Goal: Task Accomplishment & Management: Use online tool/utility

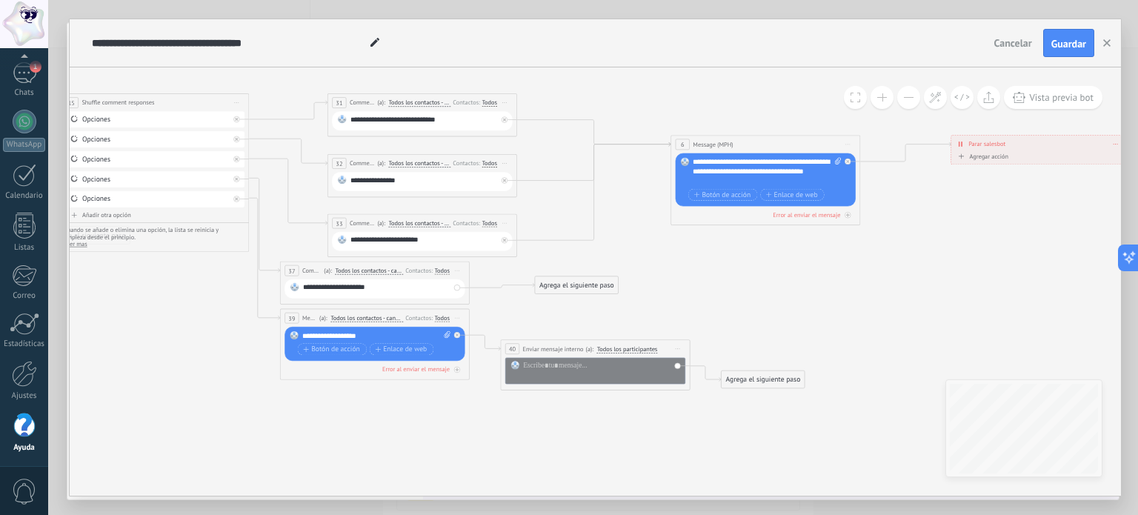
click at [882, 98] on span at bounding box center [882, 97] width 10 height 1
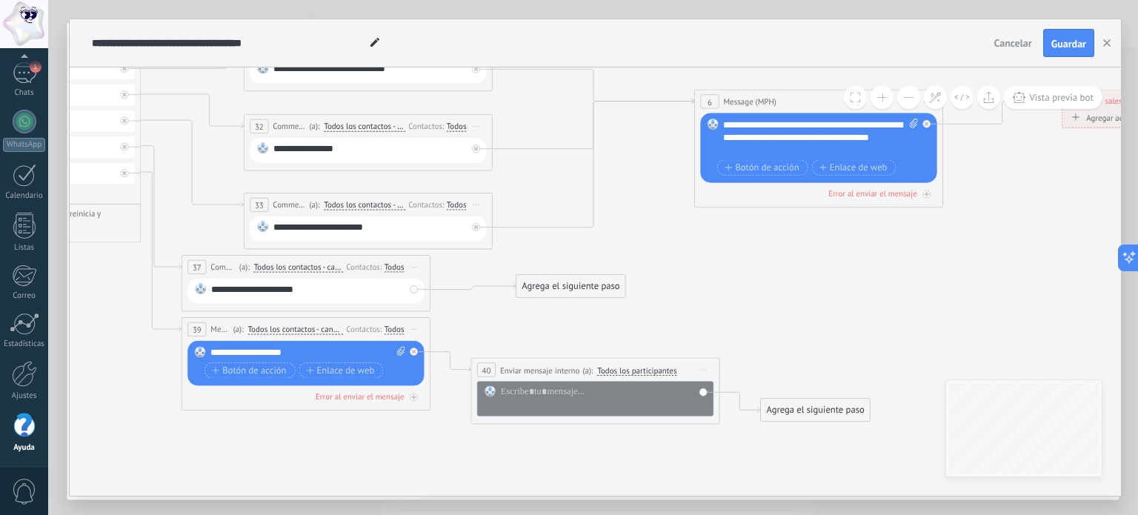
click at [882, 98] on span at bounding box center [882, 97] width 10 height 1
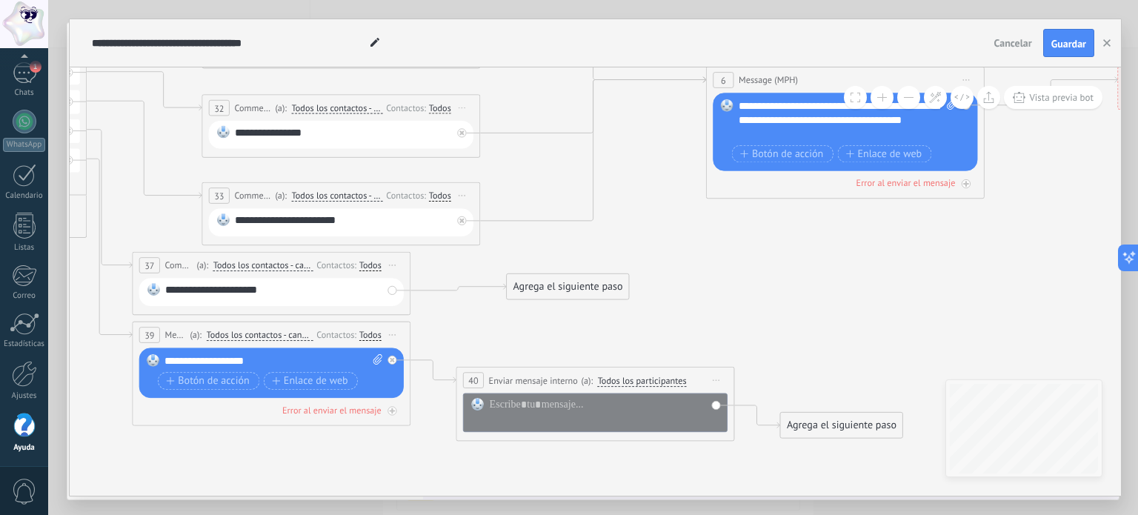
click at [883, 97] on span at bounding box center [882, 97] width 10 height 1
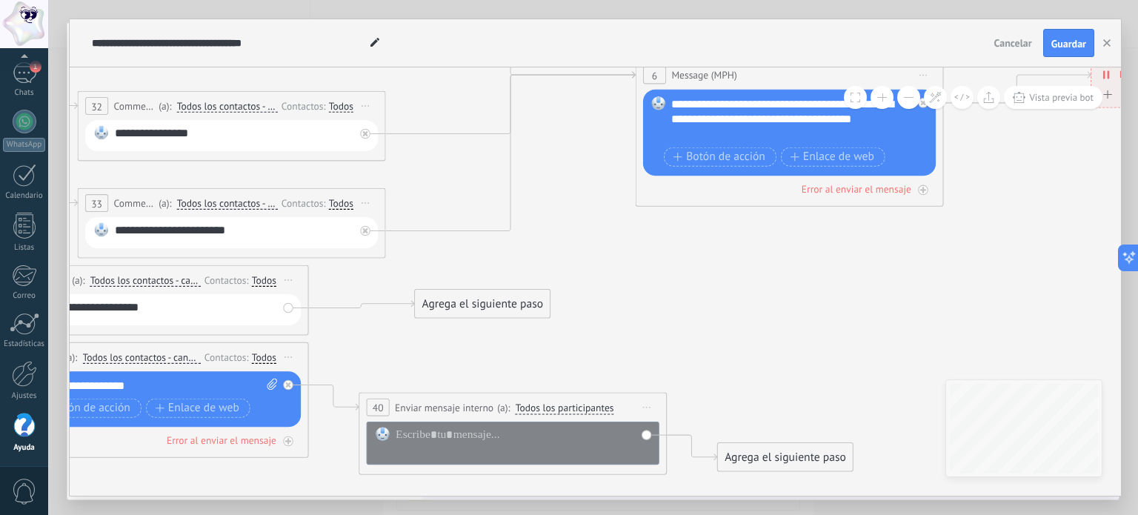
drag, startPoint x: 916, startPoint y: 219, endPoint x: 628, endPoint y: 288, distance: 295.8
click at [740, 252] on icon at bounding box center [237, 208] width 3053 height 1303
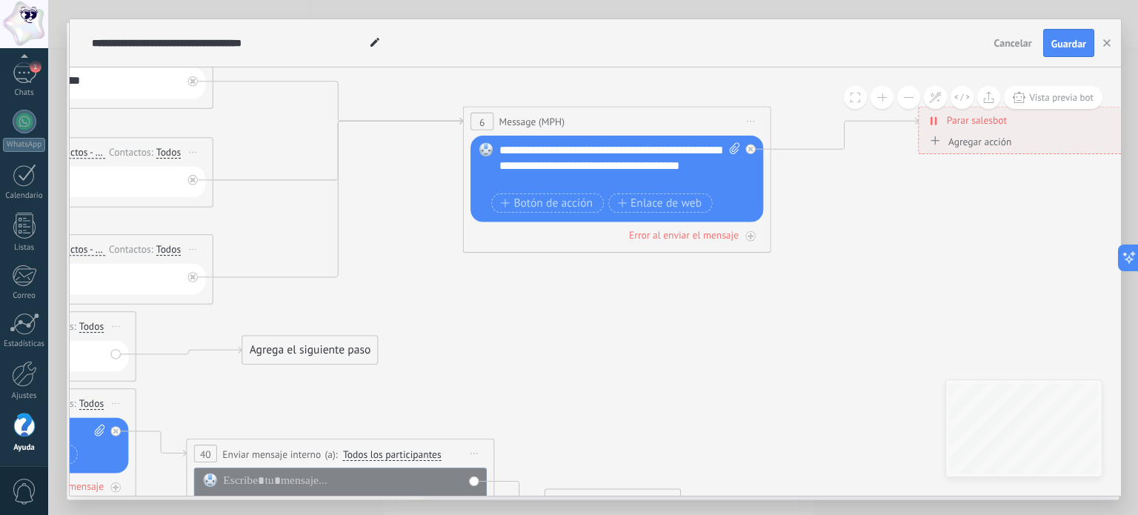
drag, startPoint x: 628, startPoint y: 288, endPoint x: 586, endPoint y: 320, distance: 52.9
click at [611, 301] on icon at bounding box center [65, 255] width 3053 height 1303
click at [601, 308] on icon at bounding box center [65, 255] width 3053 height 1303
drag, startPoint x: 586, startPoint y: 320, endPoint x: 577, endPoint y: 326, distance: 10.7
click at [577, 326] on icon at bounding box center [65, 255] width 3053 height 1303
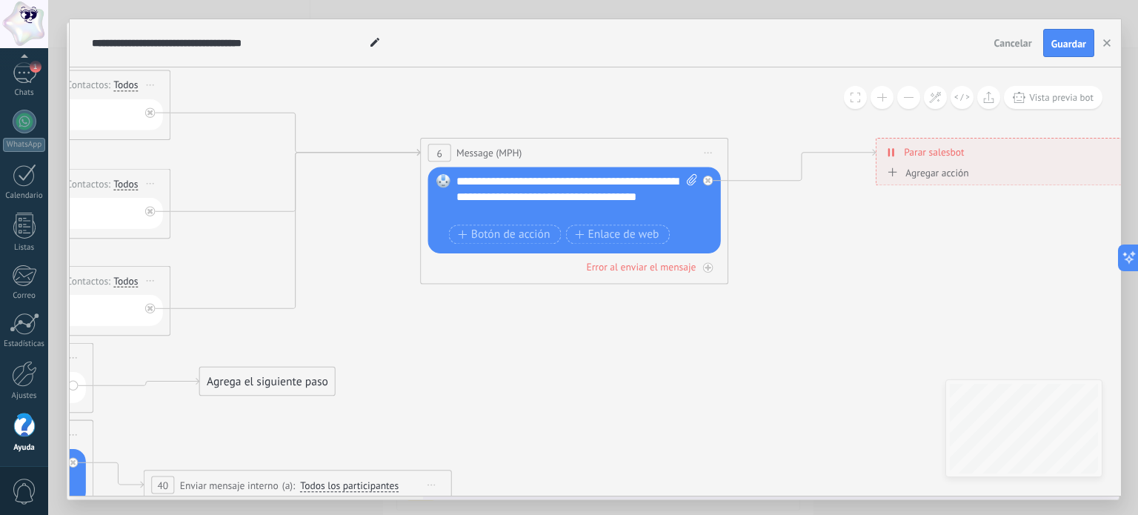
click at [577, 326] on icon at bounding box center [22, 286] width 3053 height 1303
click at [588, 231] on span "Enlace de web" at bounding box center [617, 234] width 84 height 13
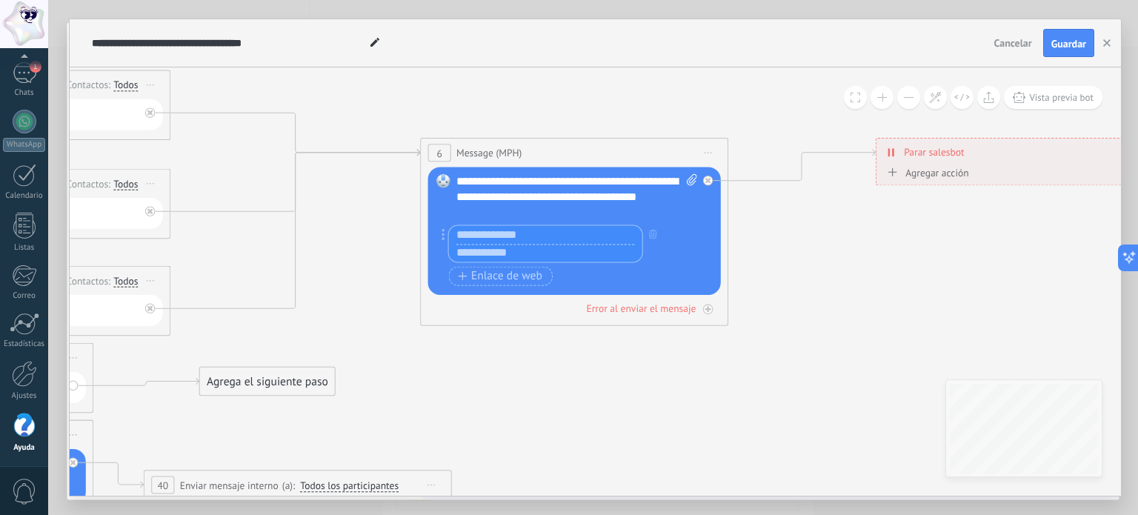
paste input "**********"
type input "**********"
click at [491, 231] on input "text" at bounding box center [545, 235] width 193 height 18
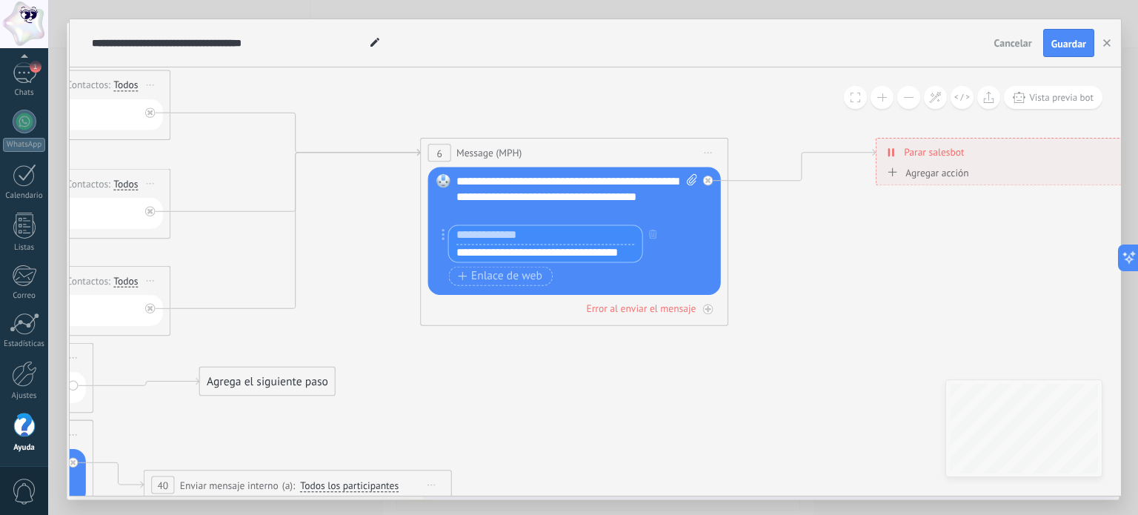
scroll to position [0, 0]
type input "*"
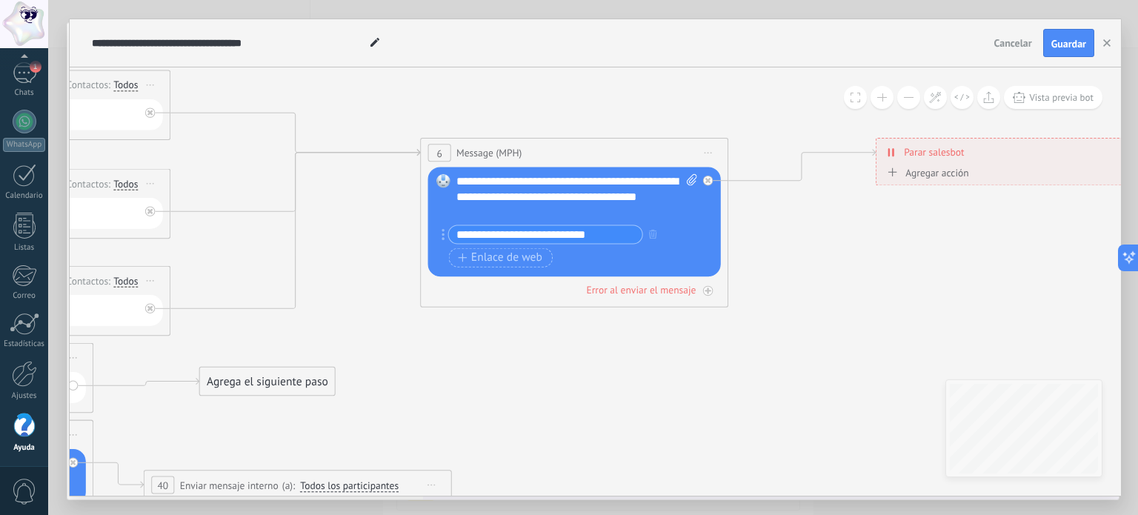
click at [557, 189] on div "**********" at bounding box center [577, 197] width 242 height 46
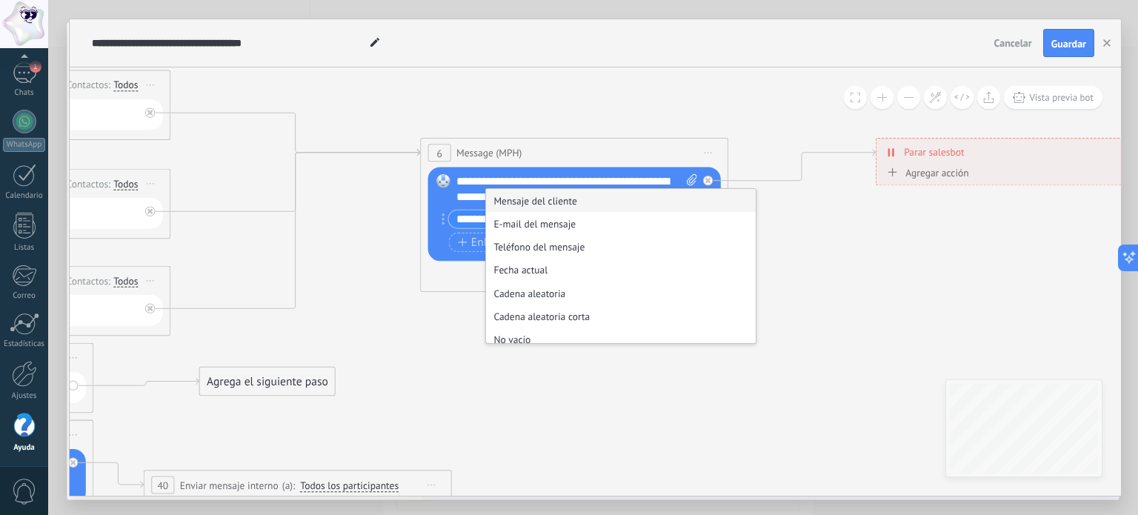
click at [466, 189] on div "**********" at bounding box center [577, 189] width 242 height 31
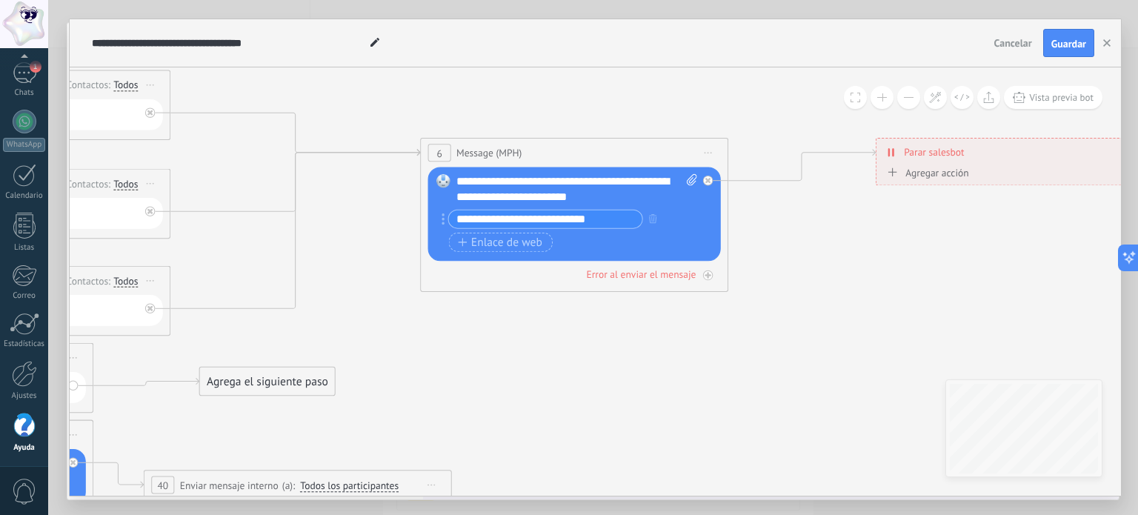
click at [489, 183] on div "**********" at bounding box center [577, 189] width 242 height 31
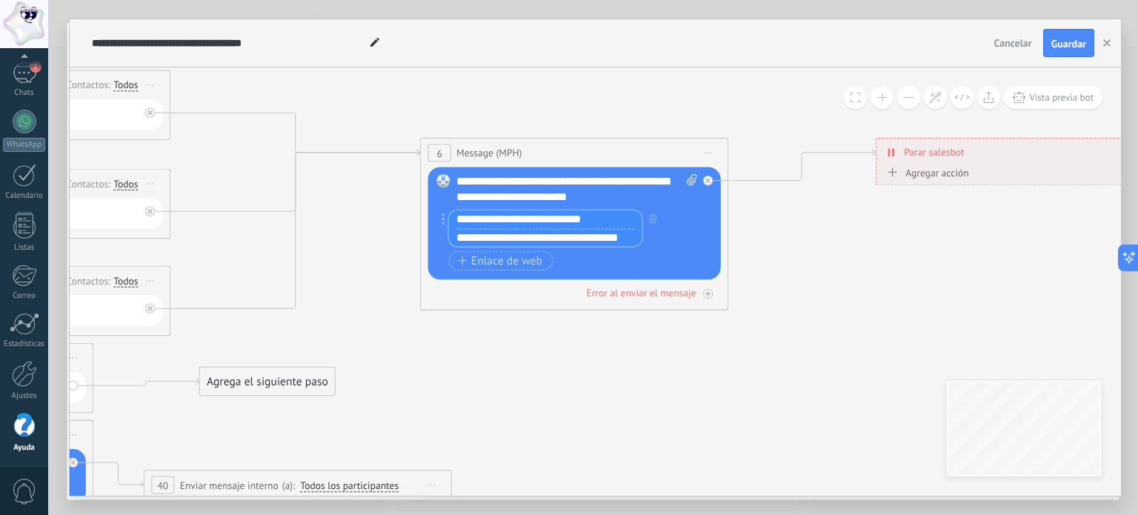
click at [652, 196] on div "**********" at bounding box center [577, 189] width 242 height 31
type input "**********"
click at [482, 180] on div "**********" at bounding box center [577, 189] width 242 height 31
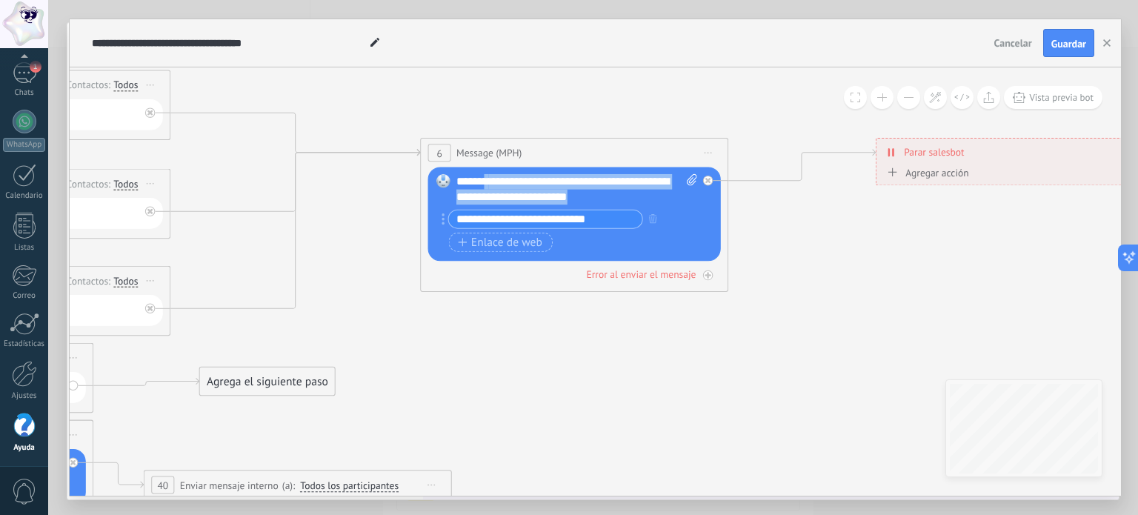
drag, startPoint x: 485, startPoint y: 182, endPoint x: 651, endPoint y: 200, distance: 167.7
click at [651, 200] on div "**********" at bounding box center [577, 189] width 242 height 31
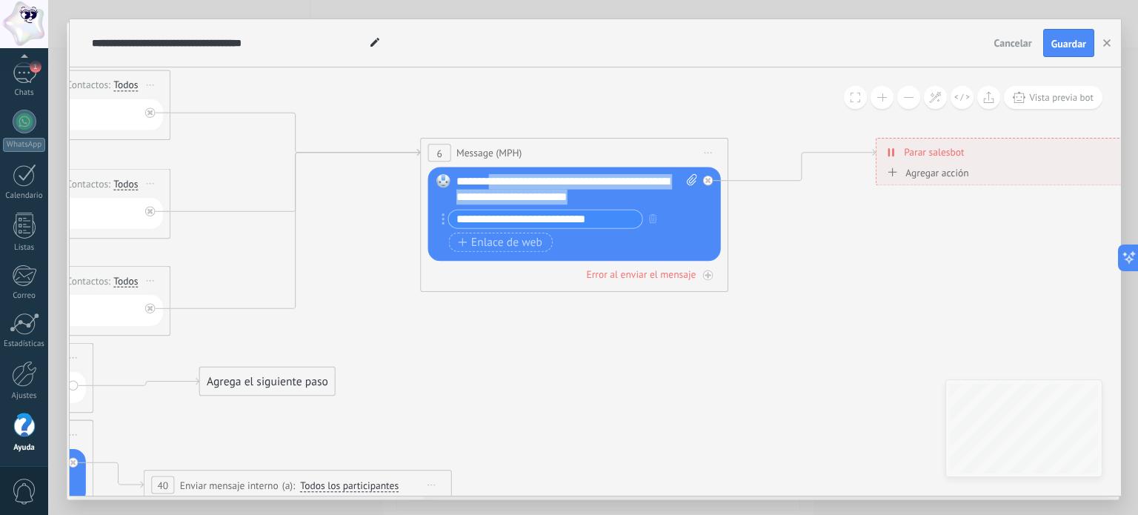
paste div
click at [676, 205] on div "**********" at bounding box center [577, 189] width 242 height 31
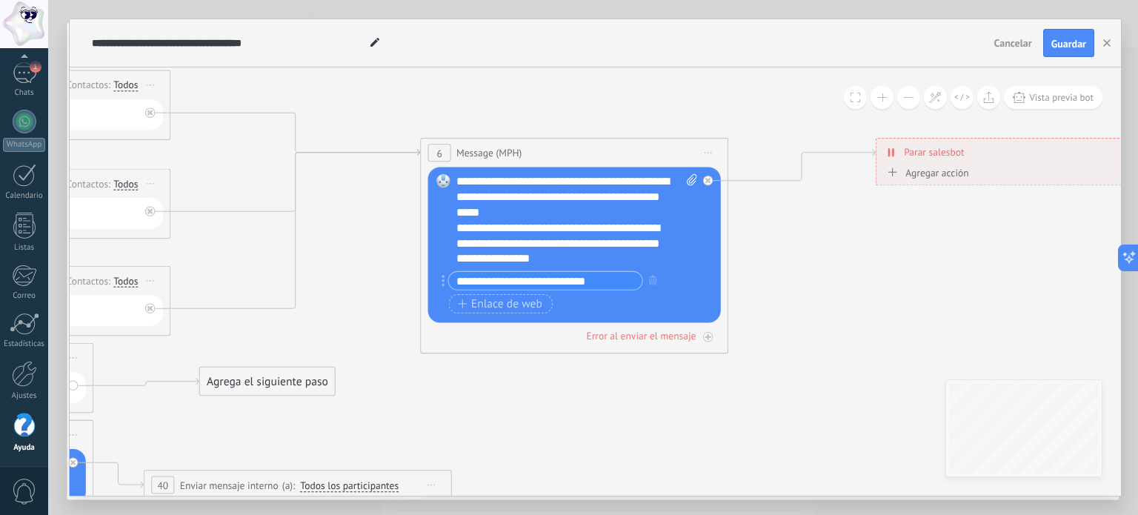
click at [488, 185] on span "*" at bounding box center [486, 182] width 4 height 12
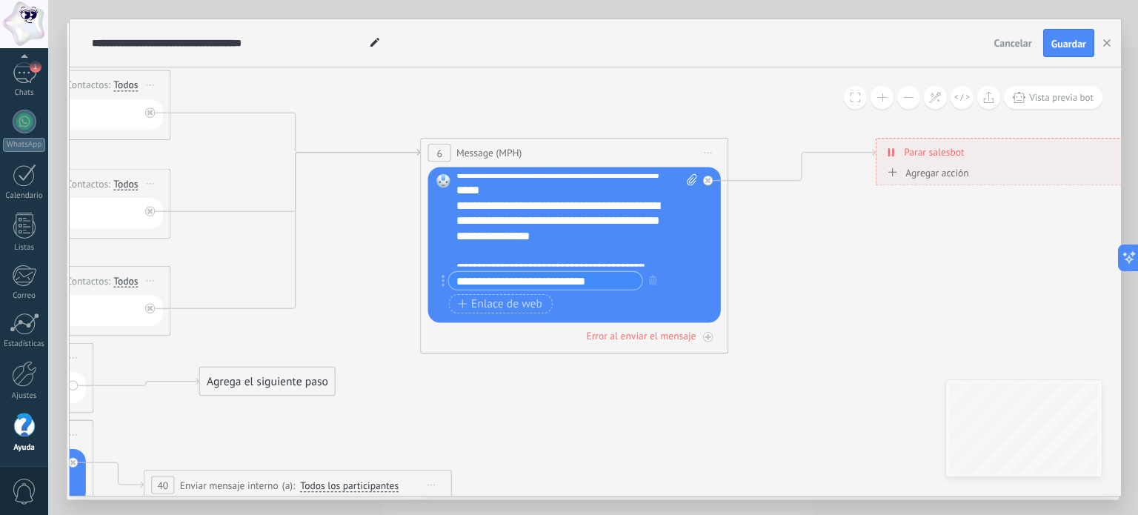
scroll to position [30, 0]
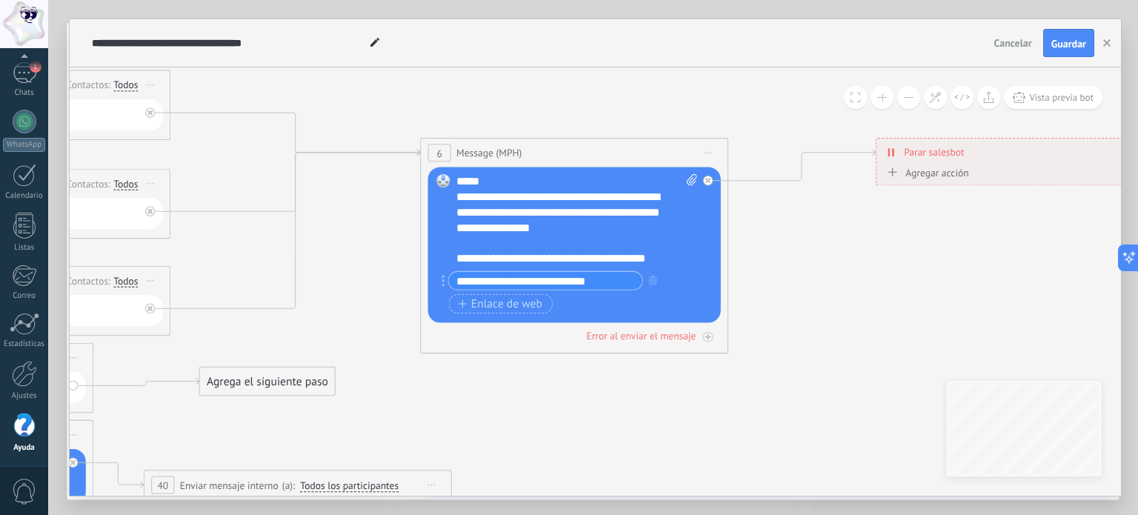
click at [649, 230] on div "**********" at bounding box center [563, 213] width 215 height 46
click at [669, 257] on div "**********" at bounding box center [563, 259] width 215 height 16
click at [611, 228] on div "**********" at bounding box center [563, 213] width 215 height 46
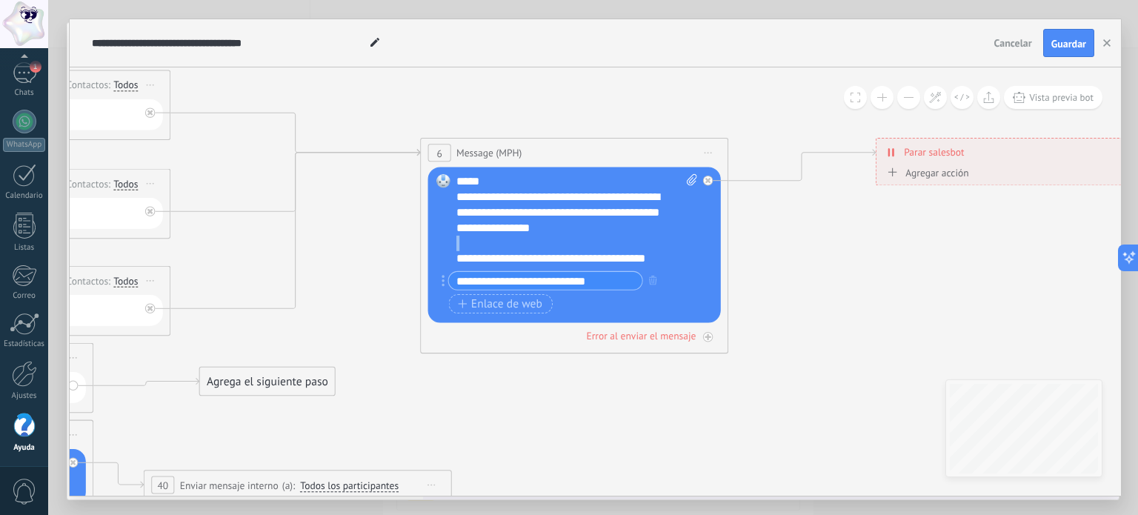
click at [608, 228] on div "**********" at bounding box center [563, 213] width 215 height 46
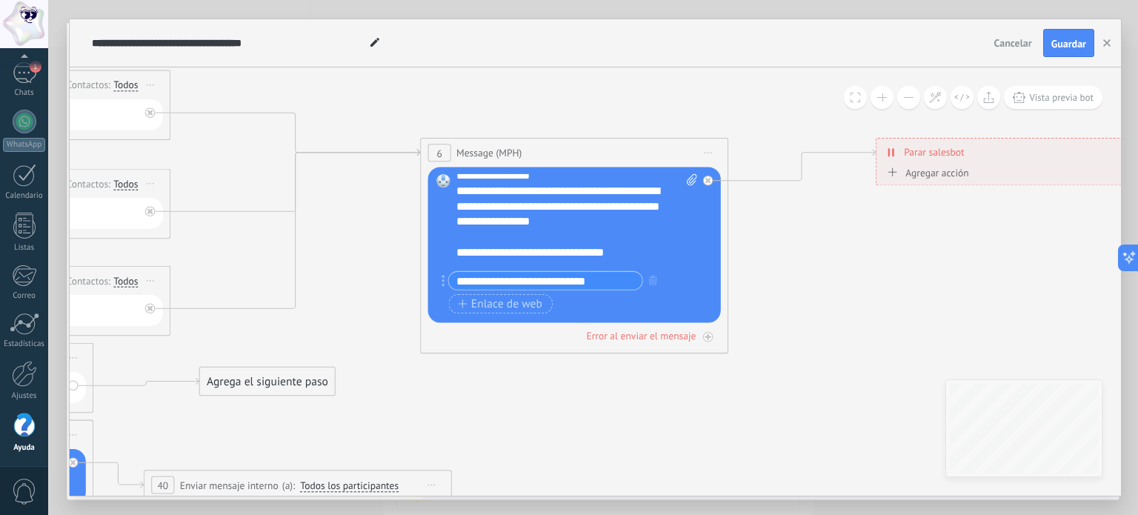
scroll to position [104, 0]
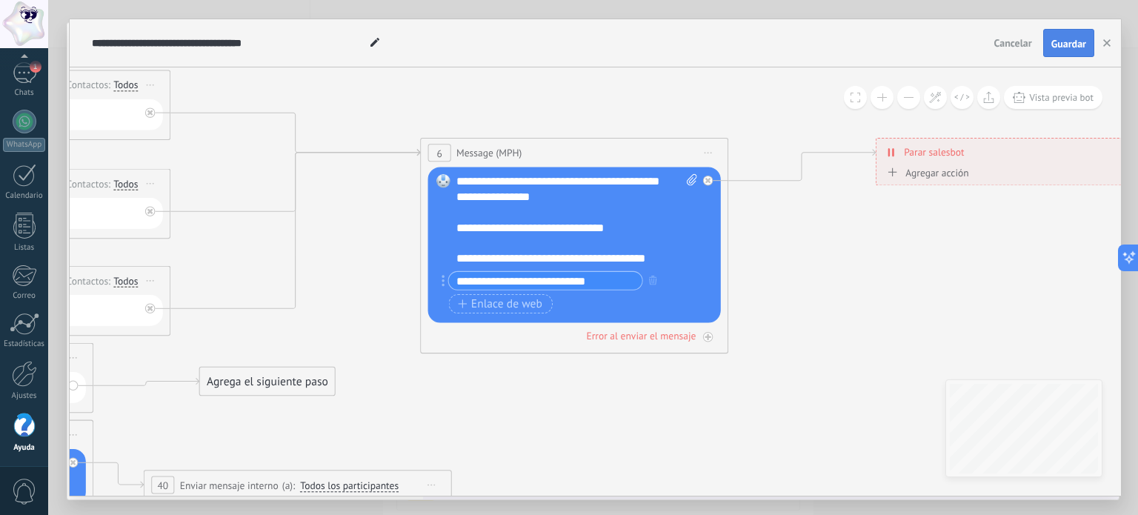
click at [1075, 40] on span "Guardar" at bounding box center [1069, 44] width 35 height 10
click at [1026, 92] on button "Vista previa bot" at bounding box center [1053, 97] width 99 height 23
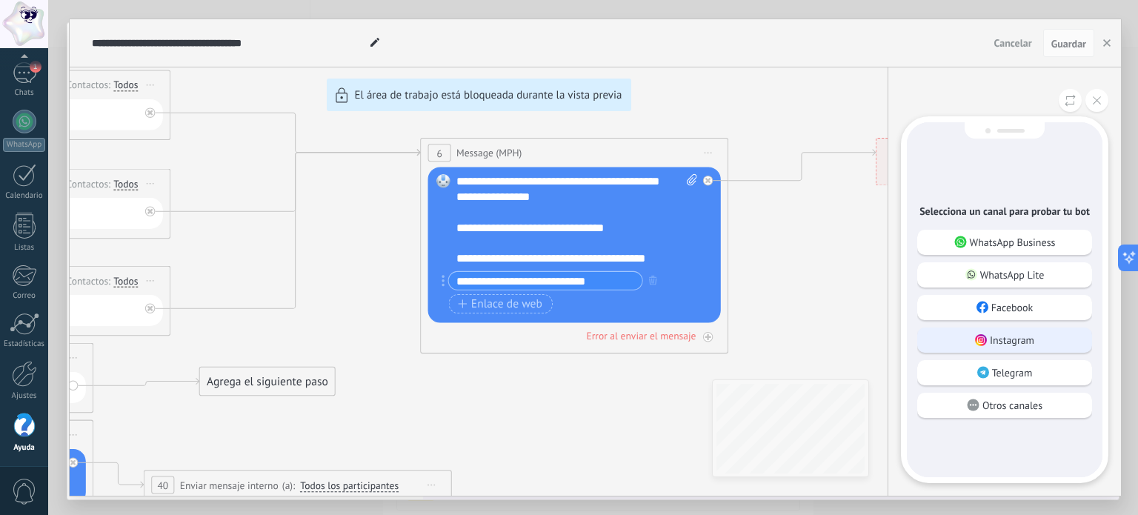
click at [1017, 340] on p "Instagram" at bounding box center [1012, 339] width 44 height 13
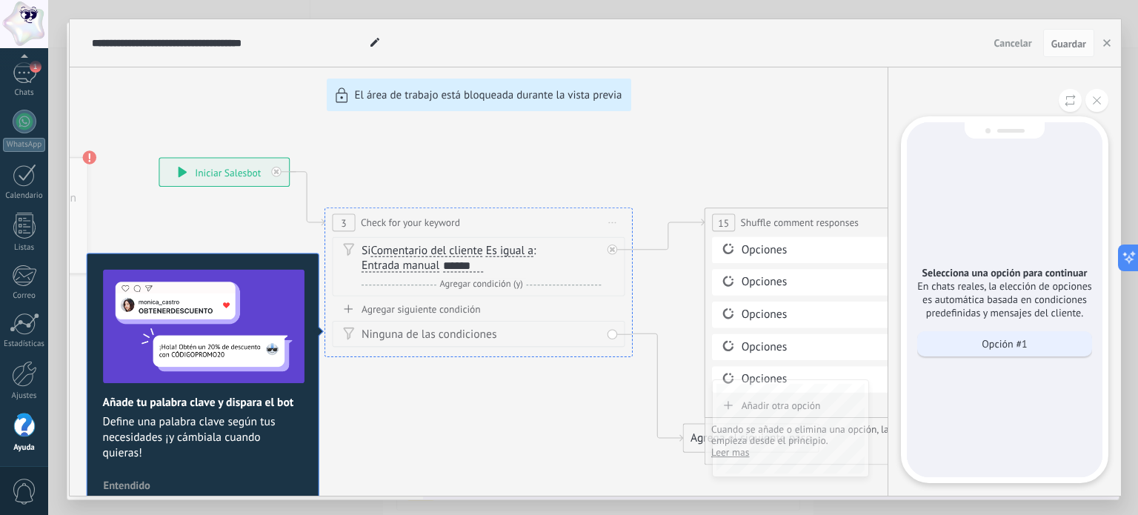
click at [1011, 344] on p "Opción #1" at bounding box center [1004, 343] width 45 height 13
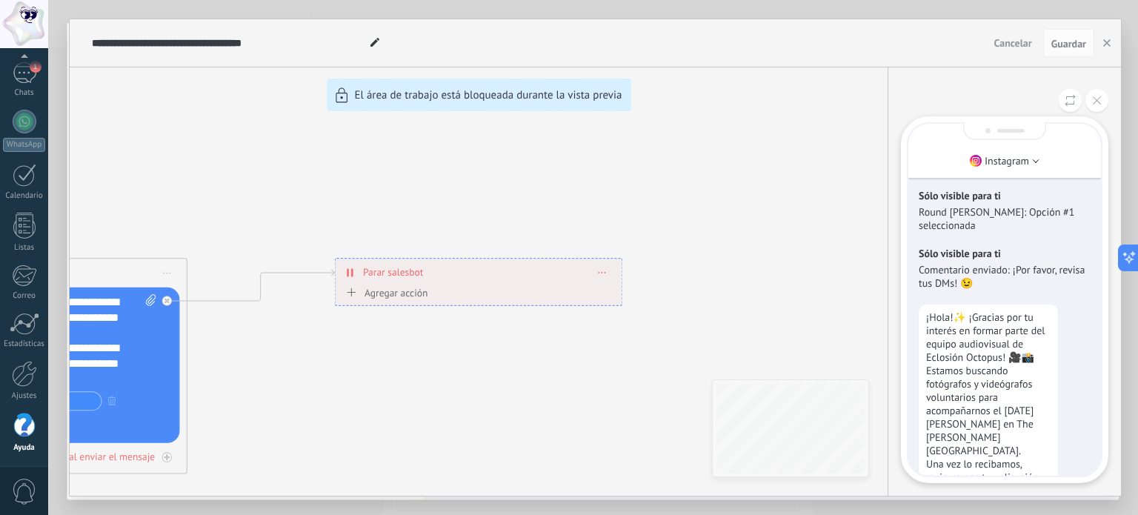
scroll to position [-222, 0]
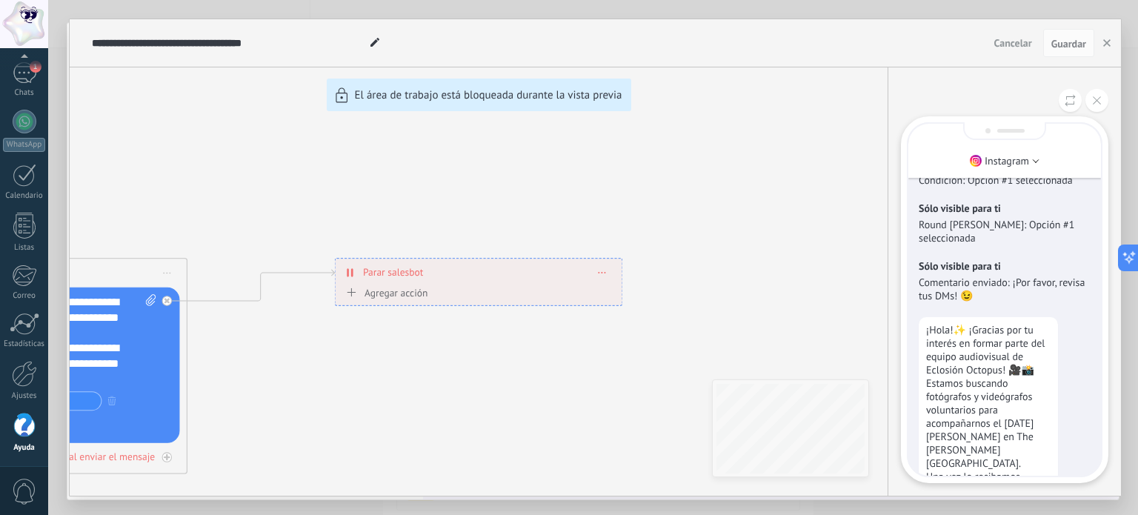
click at [608, 403] on div "**********" at bounding box center [596, 257] width 1052 height 476
click at [1097, 100] on icon at bounding box center [1097, 100] width 8 height 8
click at [1097, 100] on div at bounding box center [1004, 100] width 207 height 23
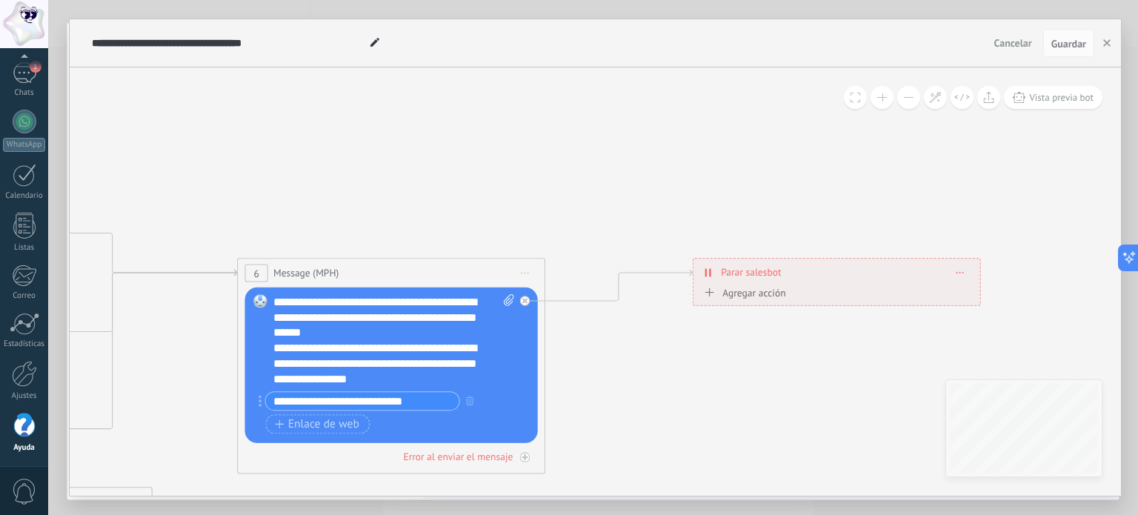
drag, startPoint x: 412, startPoint y: 417, endPoint x: 811, endPoint y: 416, distance: 399.4
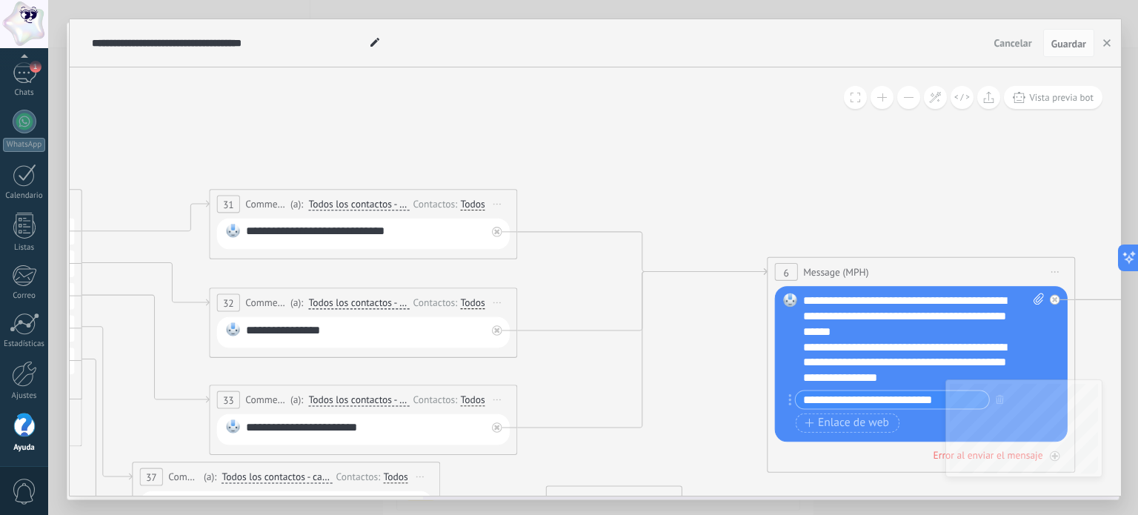
drag, startPoint x: 279, startPoint y: 219, endPoint x: 736, endPoint y: 219, distance: 457.2
click at [736, 219] on icon at bounding box center [368, 405] width 3053 height 1303
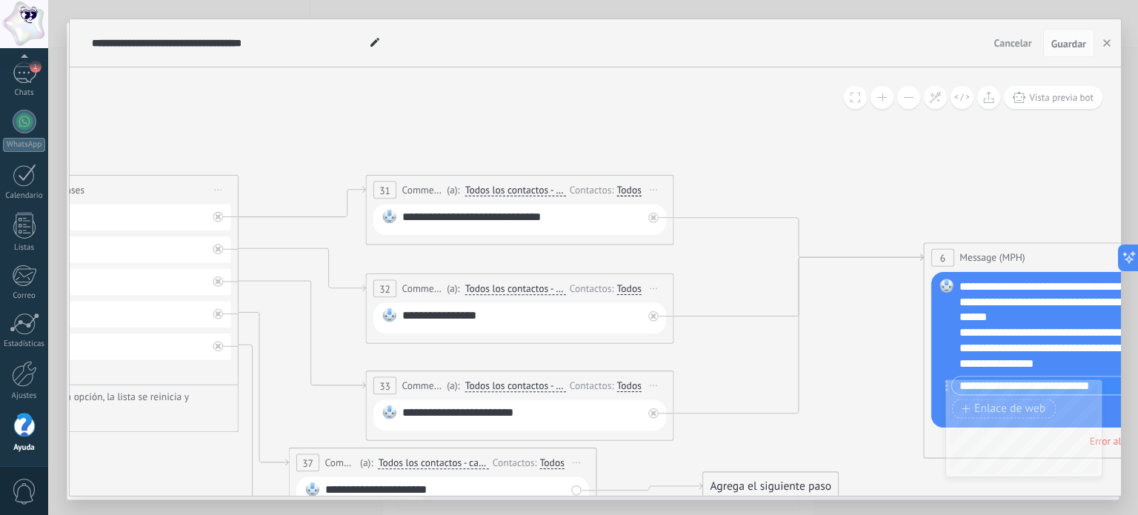
drag, startPoint x: 408, startPoint y: 122, endPoint x: 846, endPoint y: 103, distance: 437.6
click at [846, 103] on div "**********" at bounding box center [596, 281] width 1052 height 428
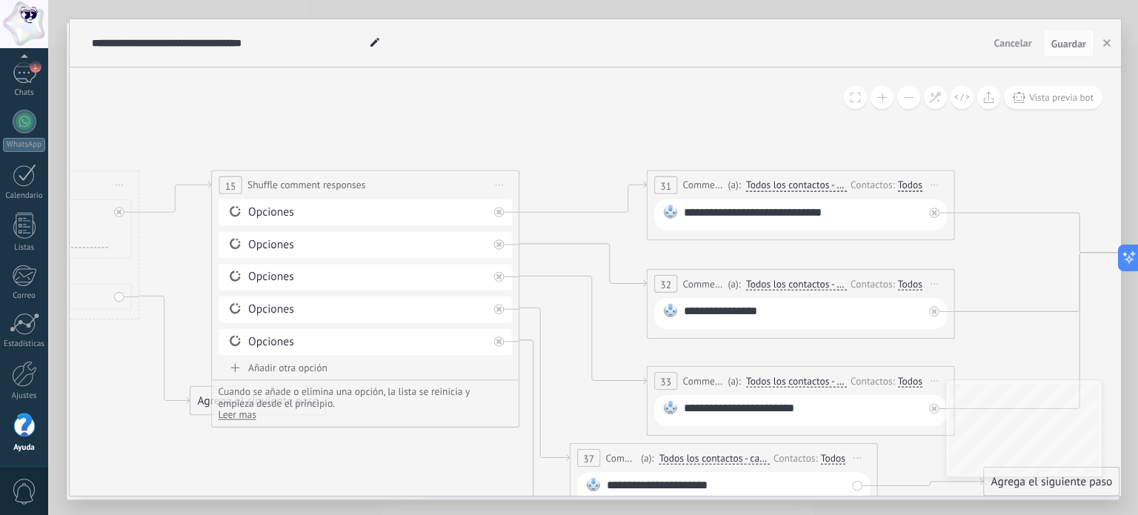
click at [407, 105] on icon at bounding box center [806, 386] width 3053 height 1303
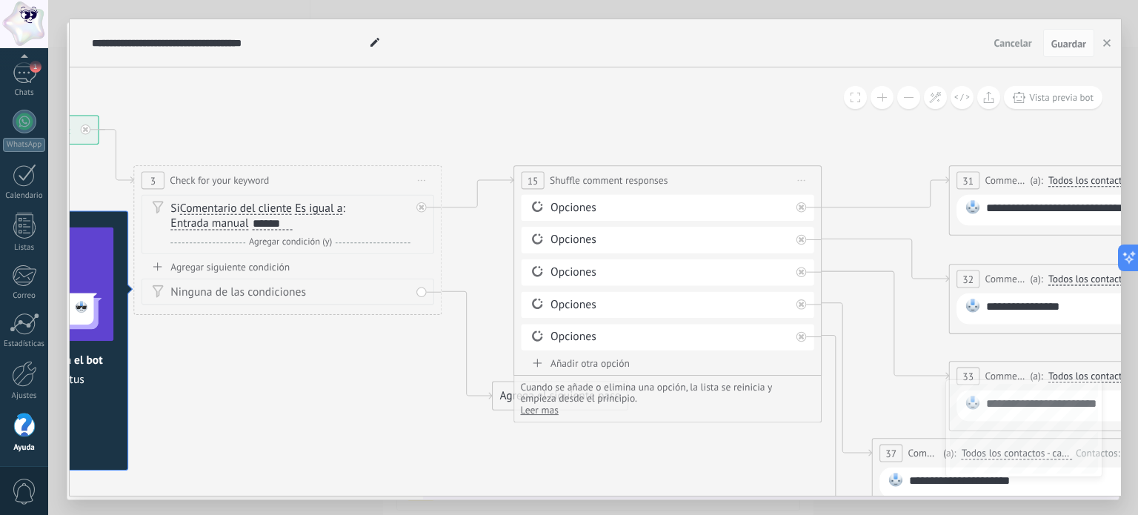
drag, startPoint x: 277, startPoint y: 107, endPoint x: 562, endPoint y: 100, distance: 284.6
click at [557, 100] on icon at bounding box center [1109, 381] width 3053 height 1303
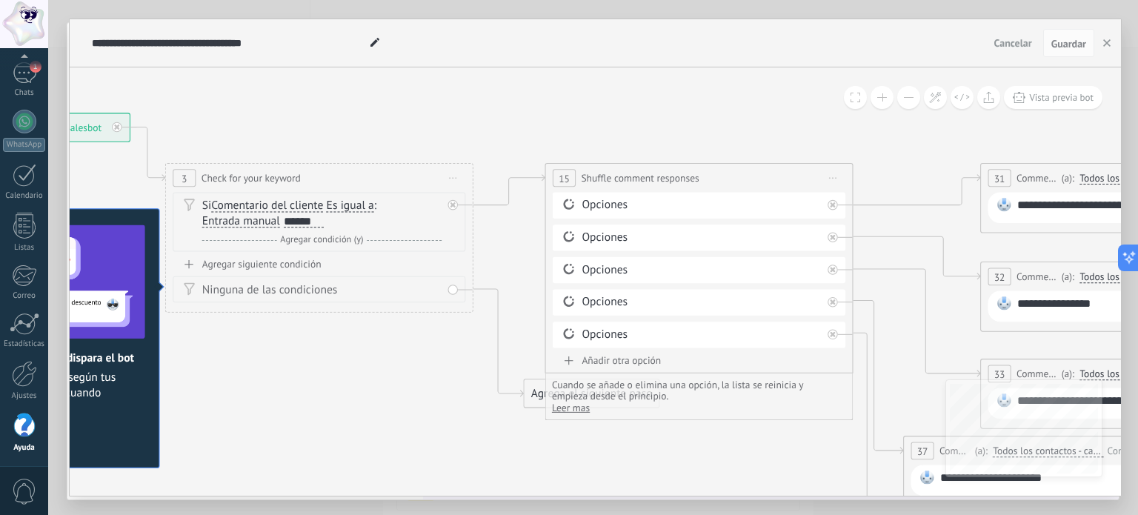
drag, startPoint x: 562, startPoint y: 100, endPoint x: 587, endPoint y: 98, distance: 25.3
click at [587, 98] on icon at bounding box center [1140, 379] width 3053 height 1303
drag, startPoint x: 753, startPoint y: 108, endPoint x: 683, endPoint y: 107, distance: 69.7
click at [683, 107] on div "**********" at bounding box center [596, 281] width 1052 height 428
click at [683, 107] on icon at bounding box center [1140, 379] width 3053 height 1303
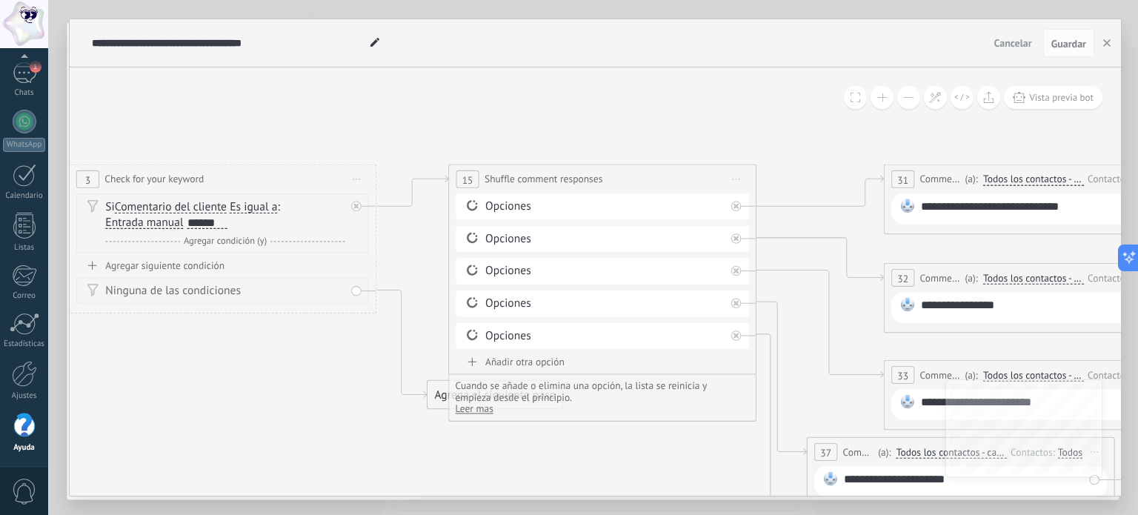
drag, startPoint x: 769, startPoint y: 112, endPoint x: 622, endPoint y: 112, distance: 146.7
click at [622, 112] on icon at bounding box center [1044, 380] width 3053 height 1303
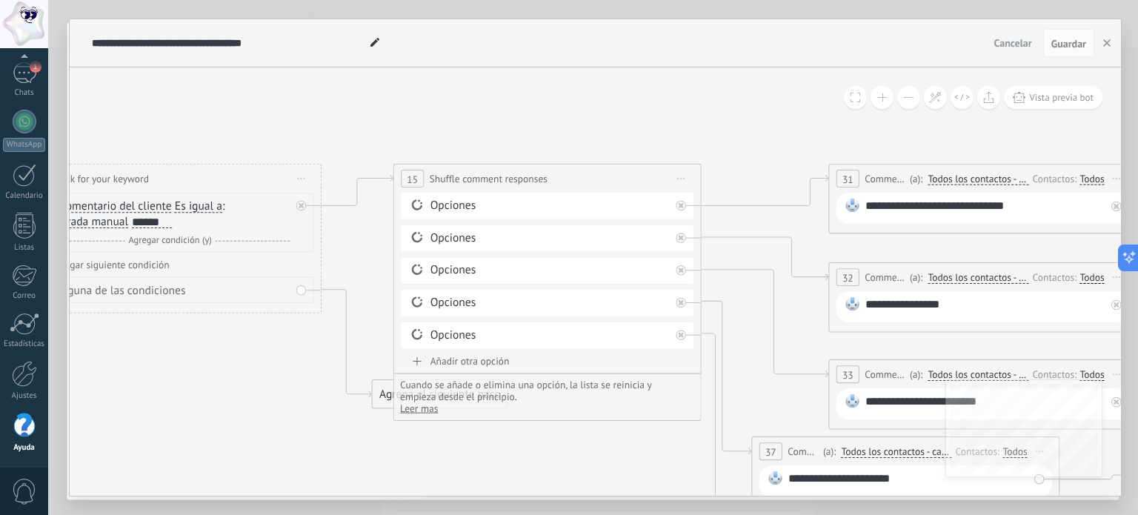
drag, startPoint x: 600, startPoint y: 112, endPoint x: 525, endPoint y: 98, distance: 76.2
click at [587, 110] on icon at bounding box center [988, 379] width 3053 height 1303
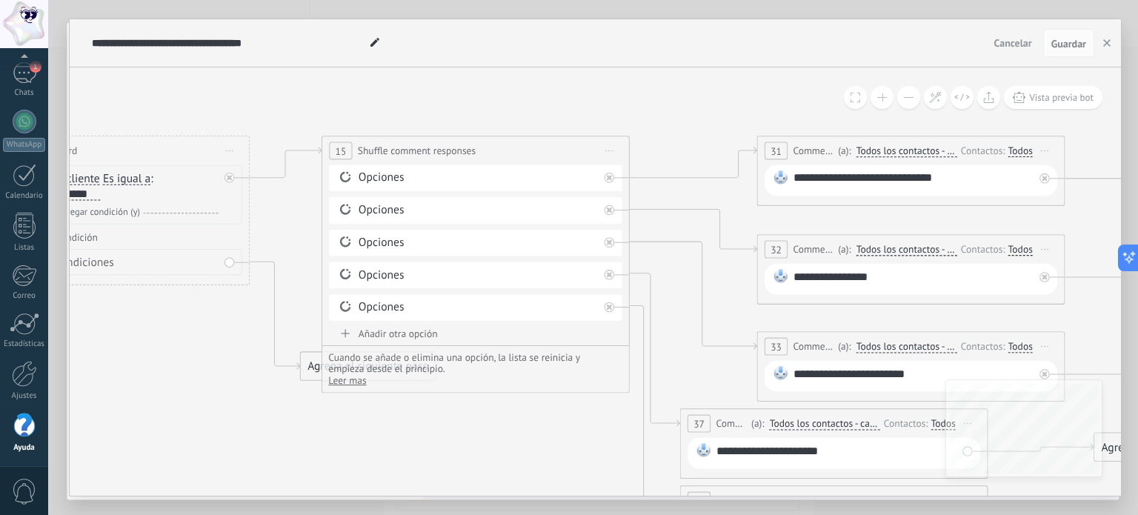
drag, startPoint x: 525, startPoint y: 98, endPoint x: 482, endPoint y: 76, distance: 47.7
click at [482, 76] on icon at bounding box center [917, 352] width 3053 height 1303
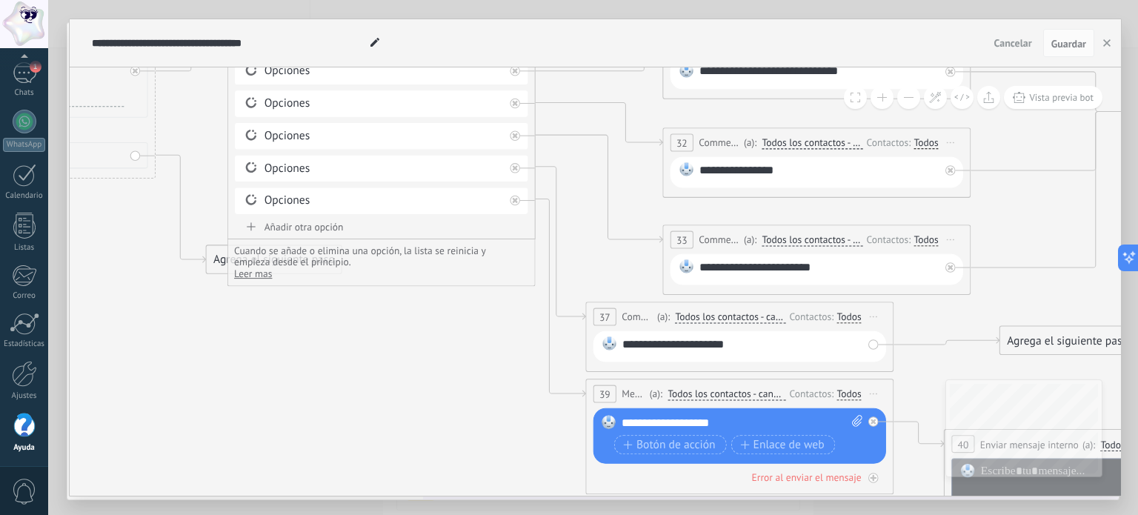
drag, startPoint x: 579, startPoint y: 462, endPoint x: 486, endPoint y: 356, distance: 140.7
click at [486, 356] on icon at bounding box center [822, 245] width 3053 height 1303
click at [514, 202] on div at bounding box center [515, 201] width 10 height 10
click at [514, 202] on div "Opciones [GEOGRAPHIC_DATA]" at bounding box center [381, 201] width 293 height 26
click at [515, 73] on icon at bounding box center [515, 70] width 5 height 5
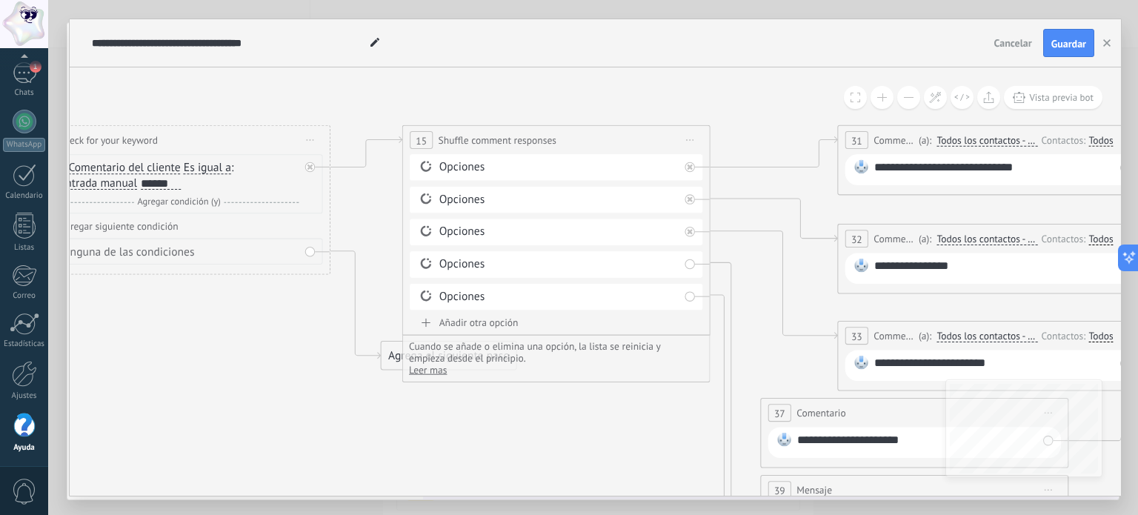
drag, startPoint x: 502, startPoint y: 356, endPoint x: 699, endPoint y: 456, distance: 220.1
click at [699, 456] on icon at bounding box center [997, 370] width 3053 height 1360
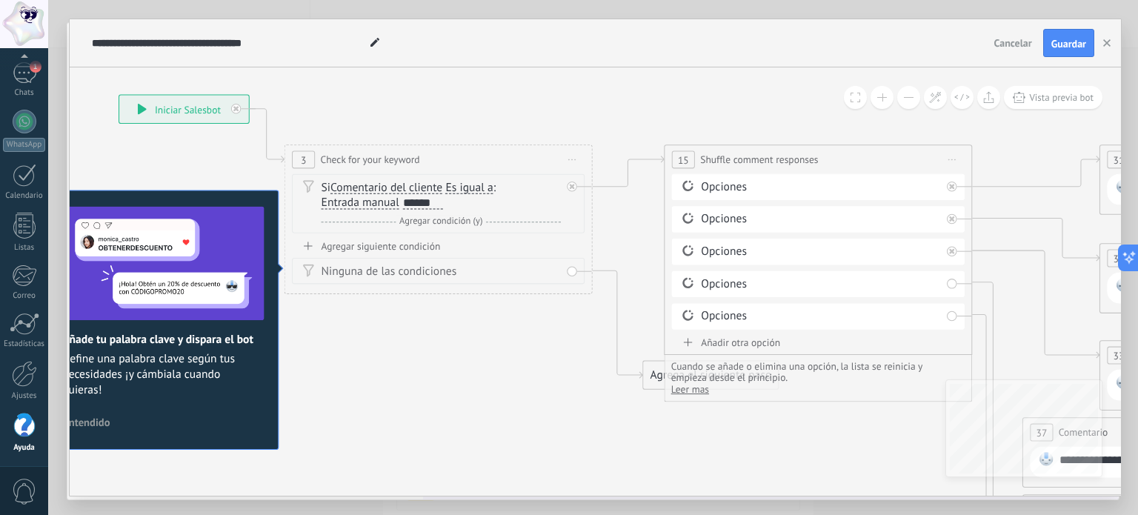
drag, startPoint x: 273, startPoint y: 345, endPoint x: 534, endPoint y: 365, distance: 262.3
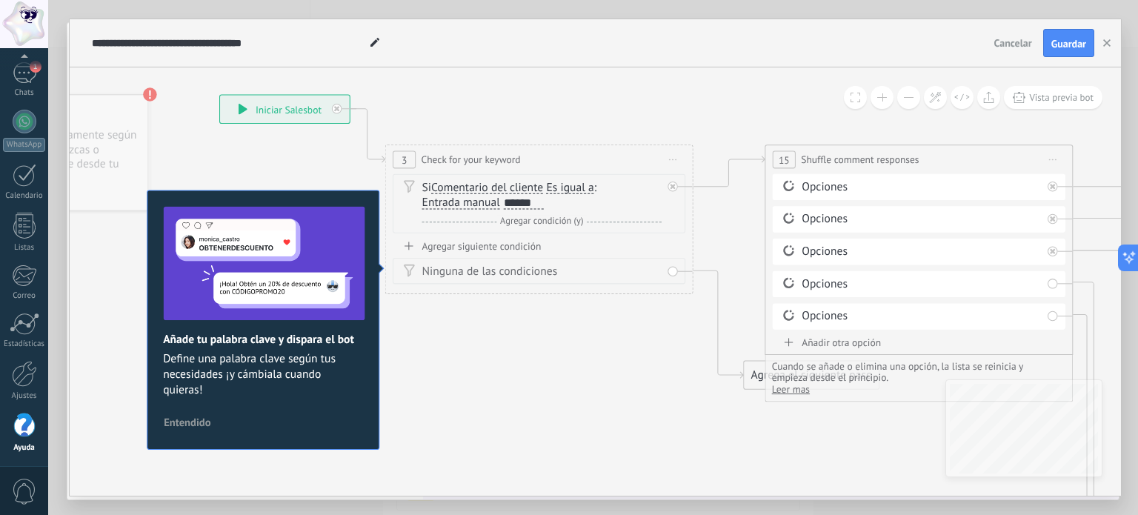
drag, startPoint x: 394, startPoint y: 343, endPoint x: 495, endPoint y: 343, distance: 100.8
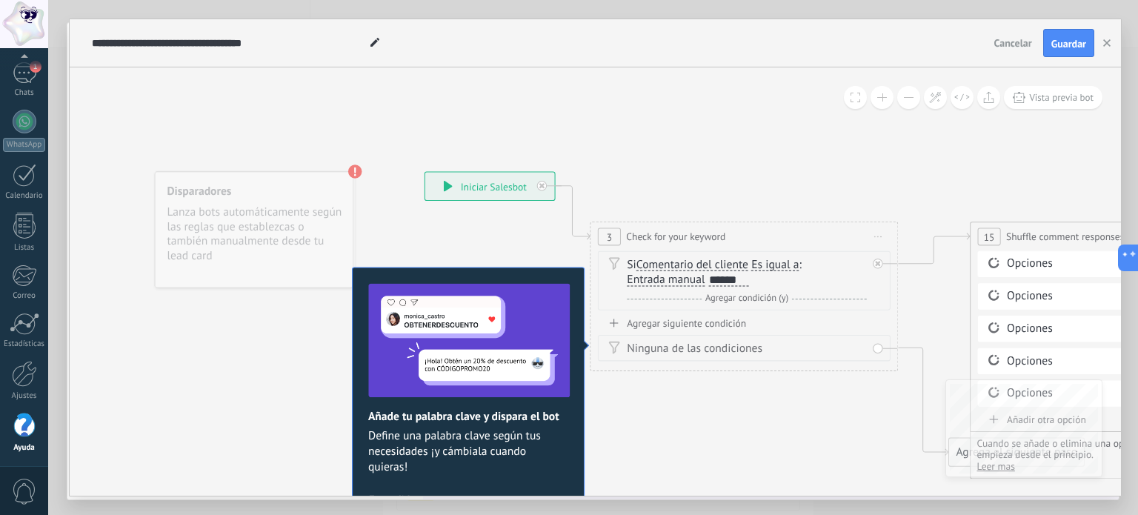
drag, startPoint x: 254, startPoint y: 316, endPoint x: 267, endPoint y: 345, distance: 31.5
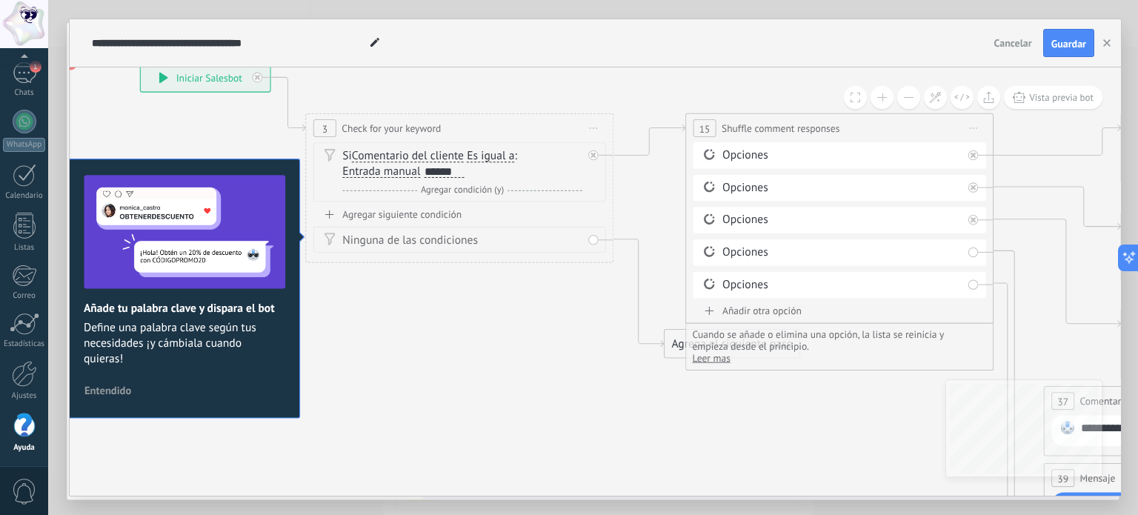
drag, startPoint x: 816, startPoint y: 408, endPoint x: 531, endPoint y: 299, distance: 305.0
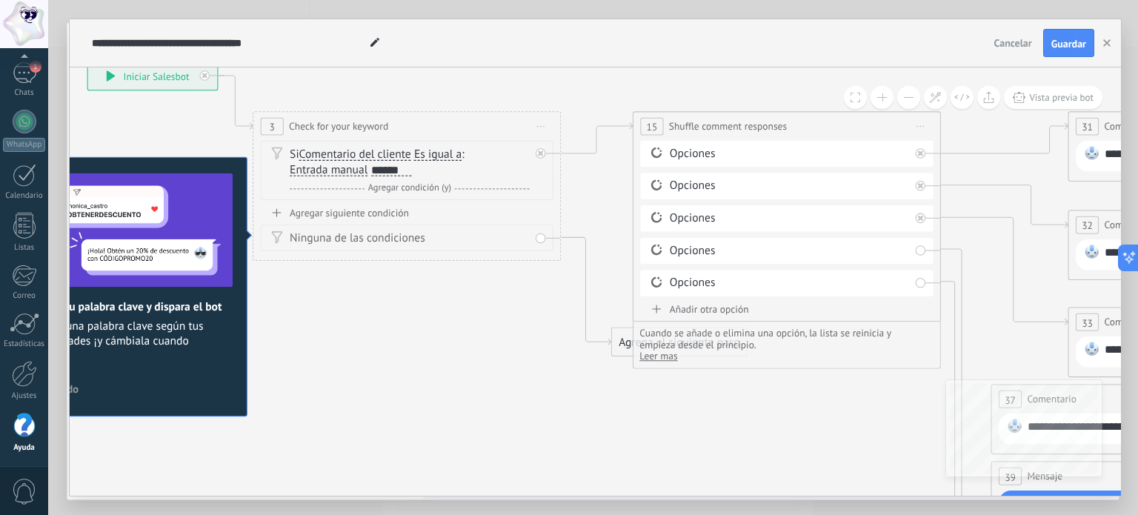
drag, startPoint x: 560, startPoint y: 288, endPoint x: 484, endPoint y: 279, distance: 76.8
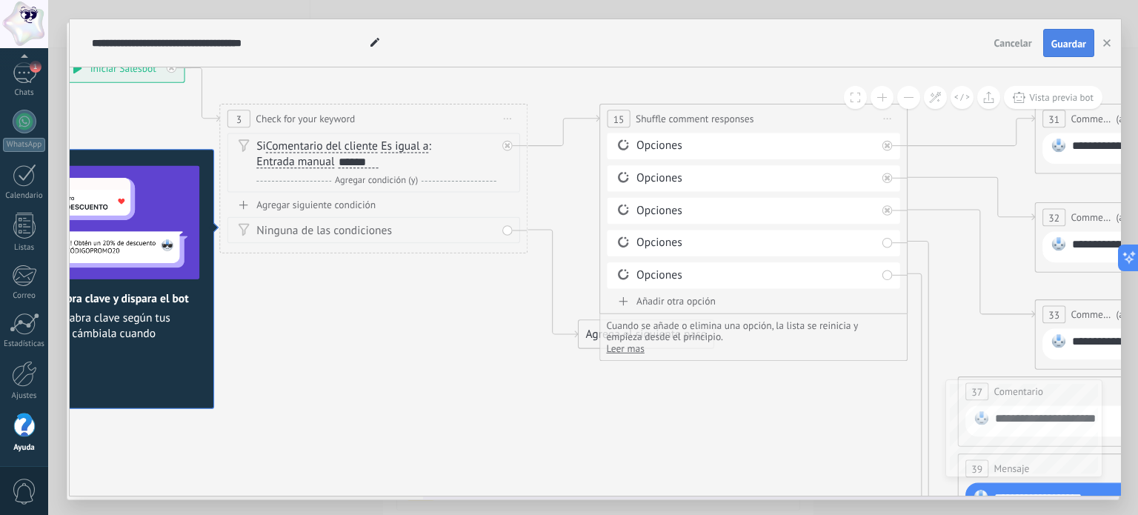
click at [1067, 44] on span "Guardar" at bounding box center [1069, 44] width 35 height 10
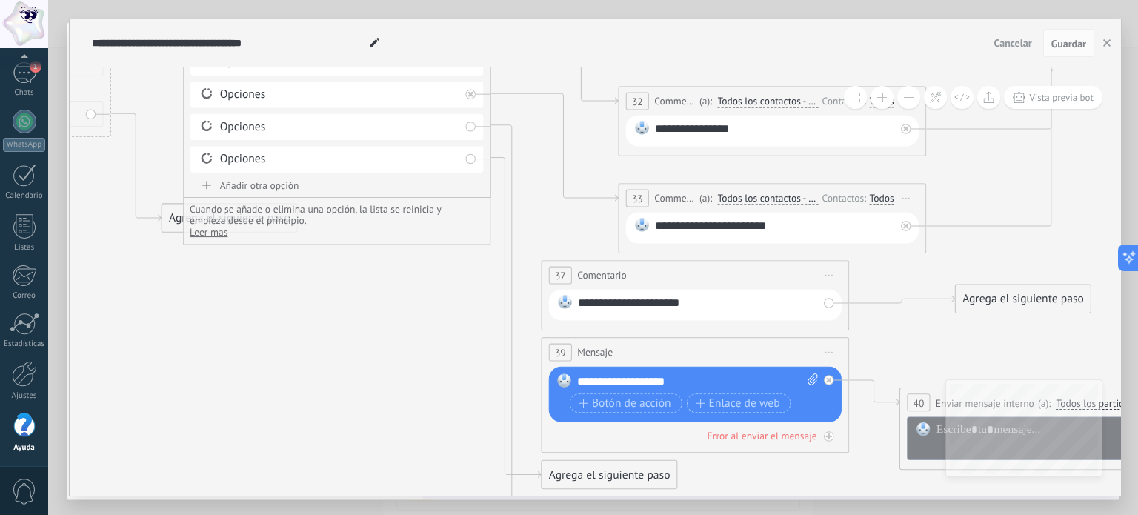
drag, startPoint x: 790, startPoint y: 408, endPoint x: 362, endPoint y: 301, distance: 440.9
click at [362, 301] on icon at bounding box center [778, 232] width 3053 height 1360
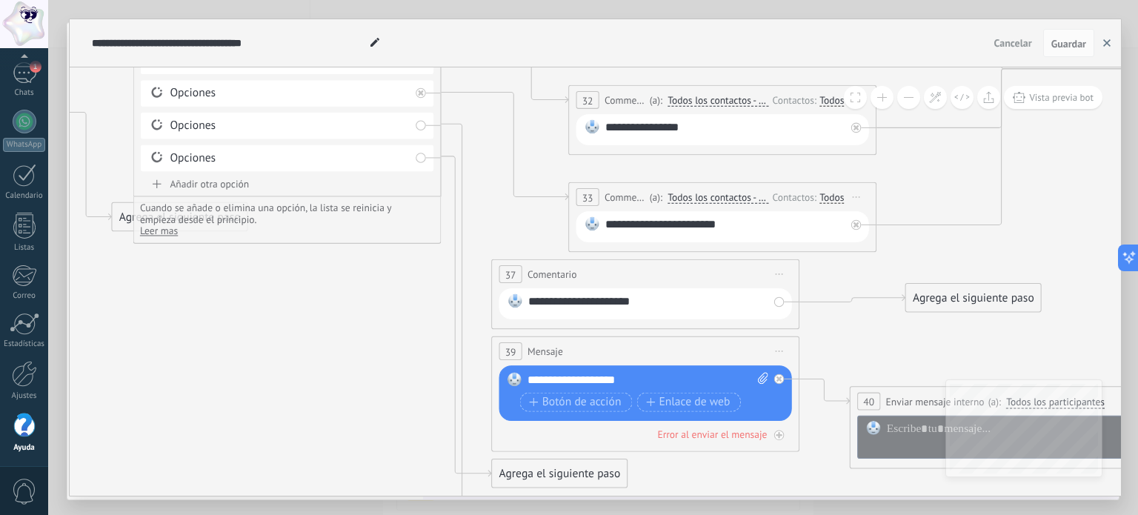
click at [1109, 38] on button "button" at bounding box center [1107, 43] width 22 height 28
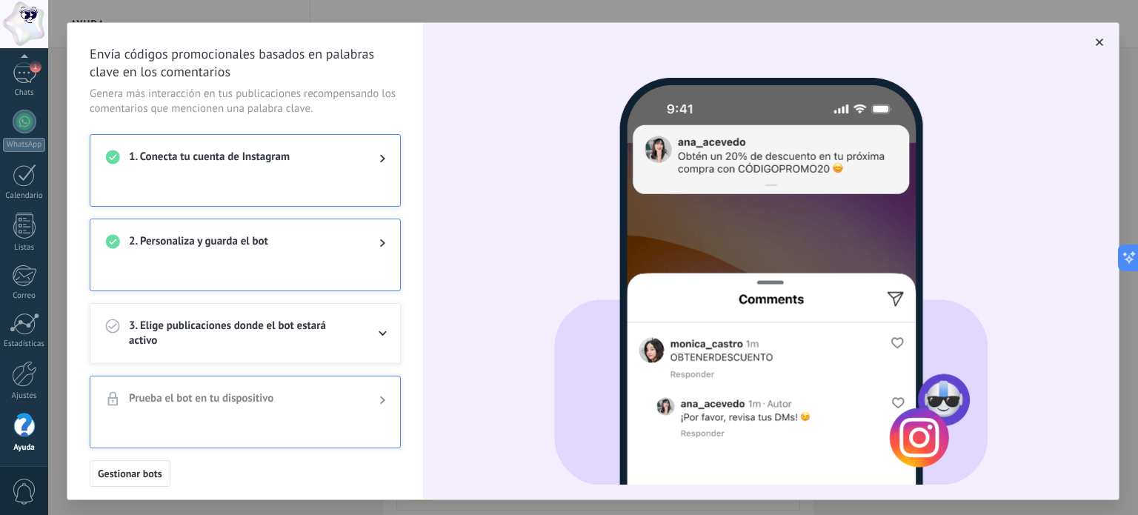
click at [362, 328] on div at bounding box center [371, 334] width 30 height 30
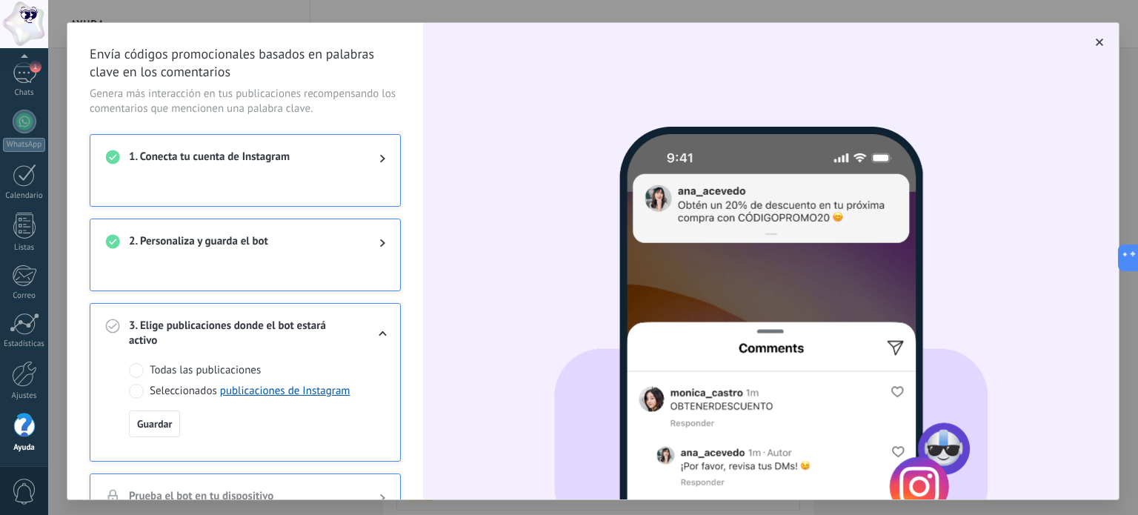
click at [136, 391] on span at bounding box center [136, 391] width 15 height 15
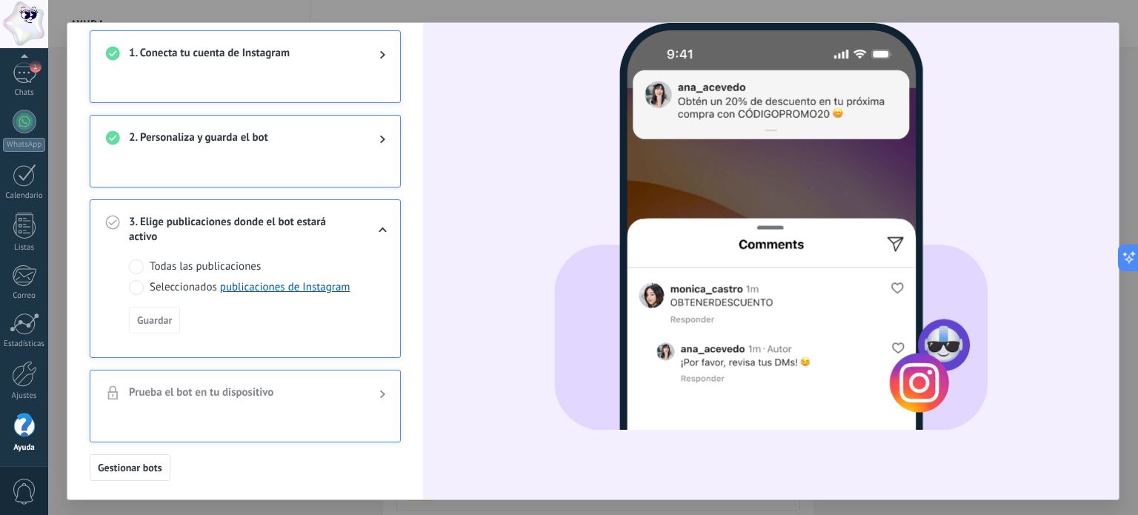
scroll to position [105, 0]
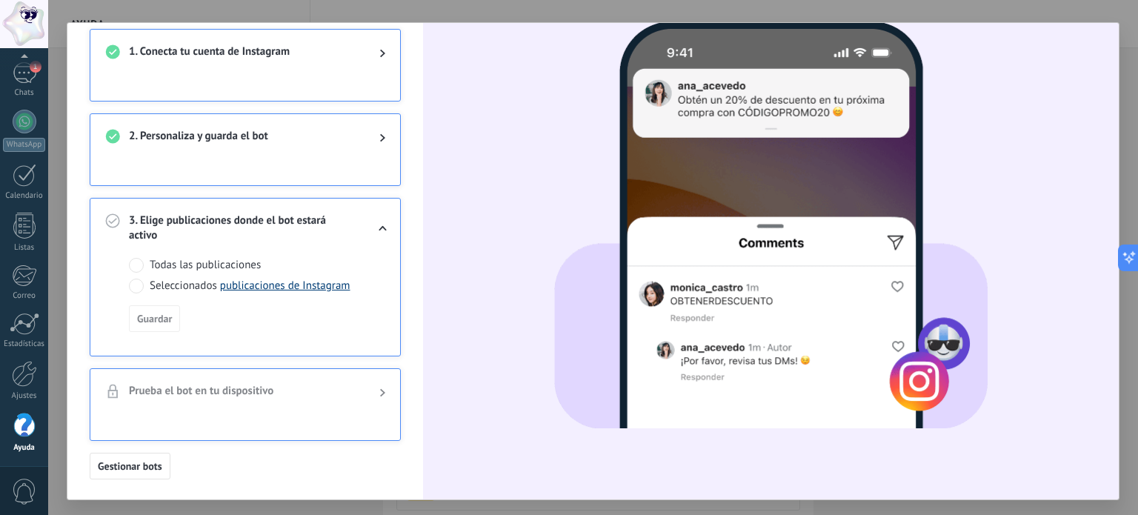
click at [241, 283] on link "publicaciones de Instagram" at bounding box center [285, 286] width 130 height 14
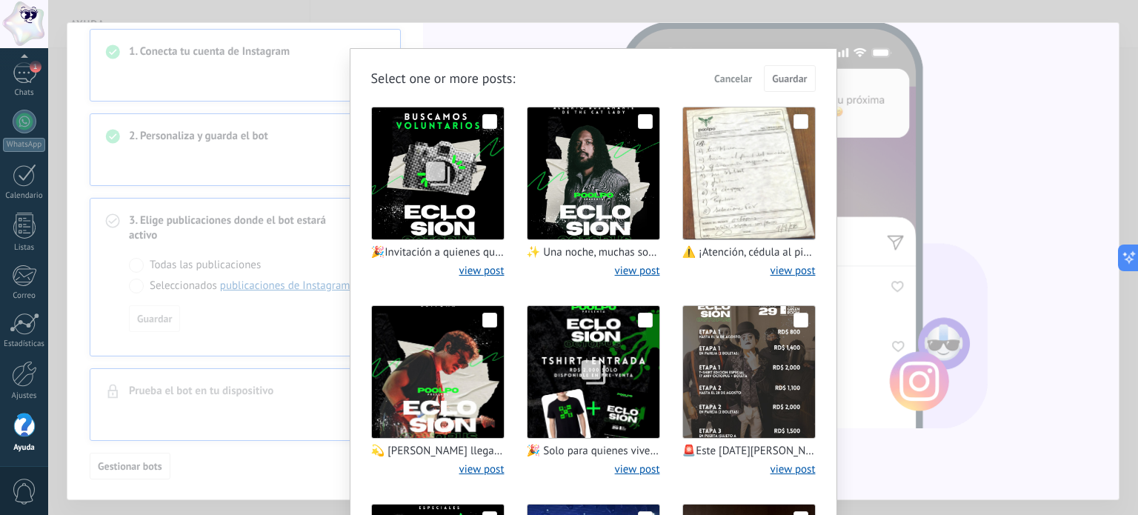
click at [484, 120] on span at bounding box center [489, 121] width 15 height 15
click at [800, 73] on span "Guardar" at bounding box center [789, 78] width 35 height 10
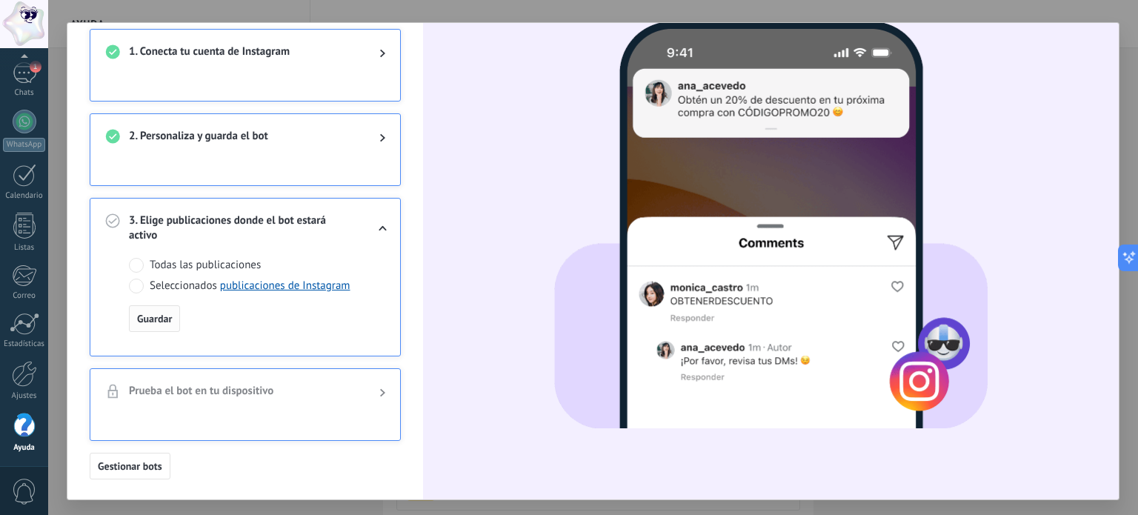
click at [159, 319] on span "Guardar" at bounding box center [154, 318] width 35 height 10
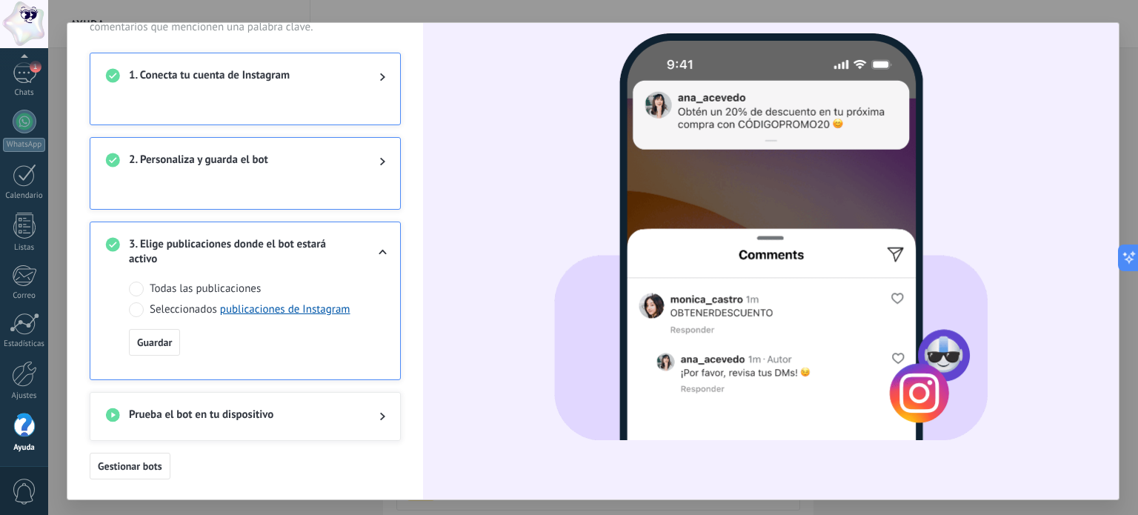
click at [342, 411] on span "Prueba el bot en tu dispositivo" at bounding box center [242, 417] width 227 height 18
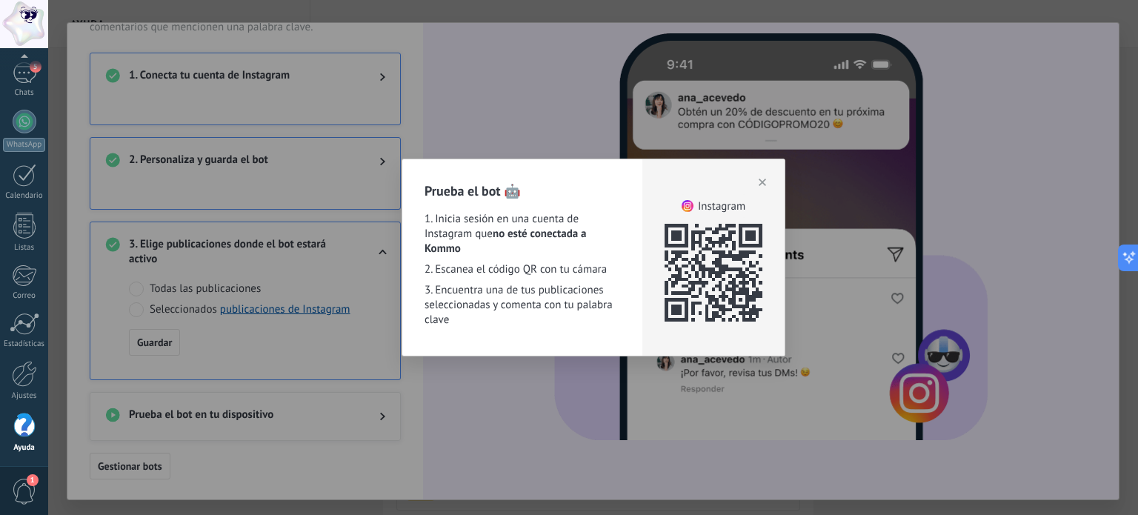
click at [763, 180] on icon "button" at bounding box center [762, 182] width 7 height 7
click at [763, 180] on div "Prueba el bot 🤖 1. Inicia sesión en una cuenta de Instagram que no esté conecta…" at bounding box center [593, 257] width 1090 height 515
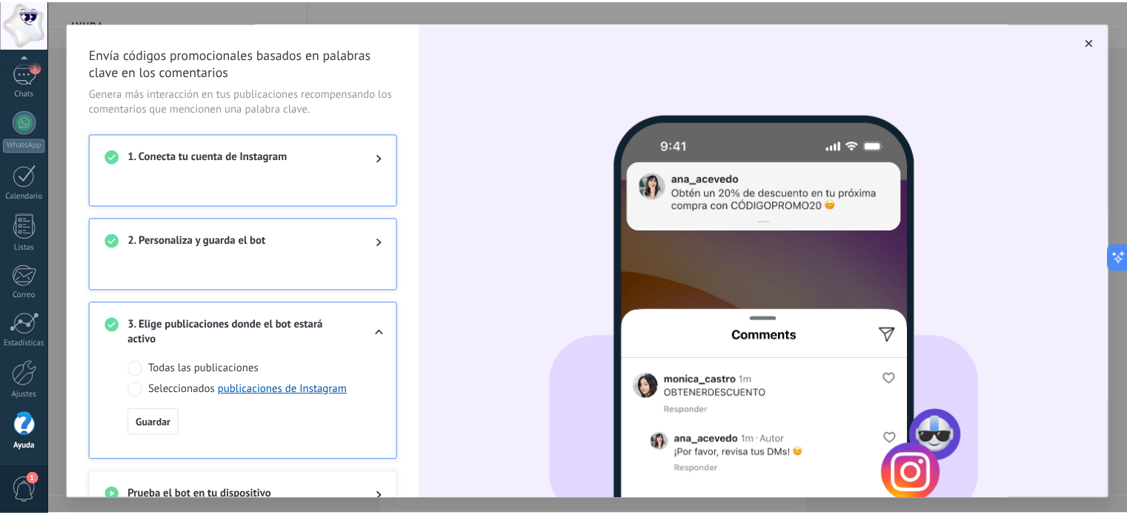
scroll to position [0, 0]
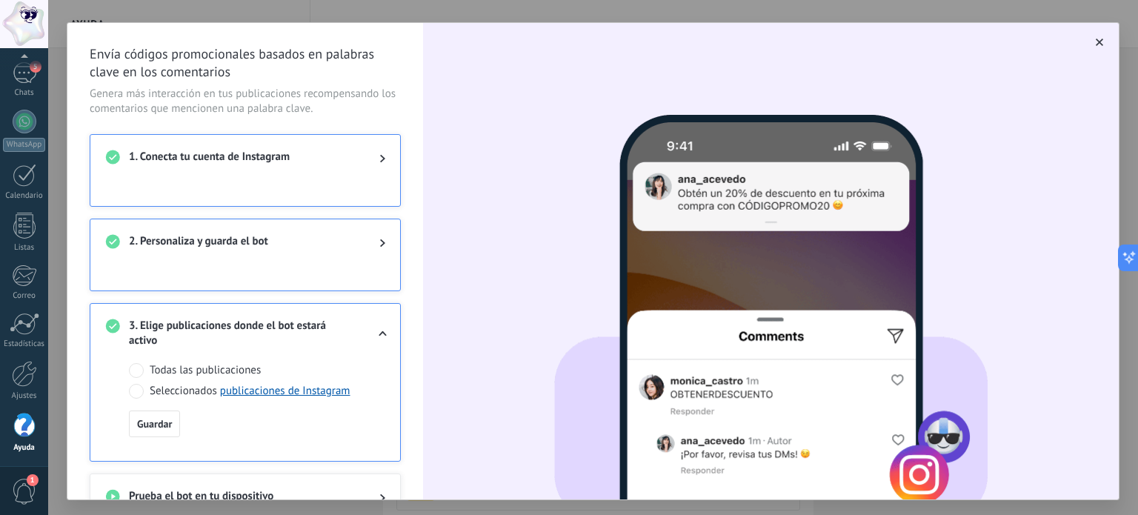
click at [1096, 43] on icon "button" at bounding box center [1099, 42] width 7 height 7
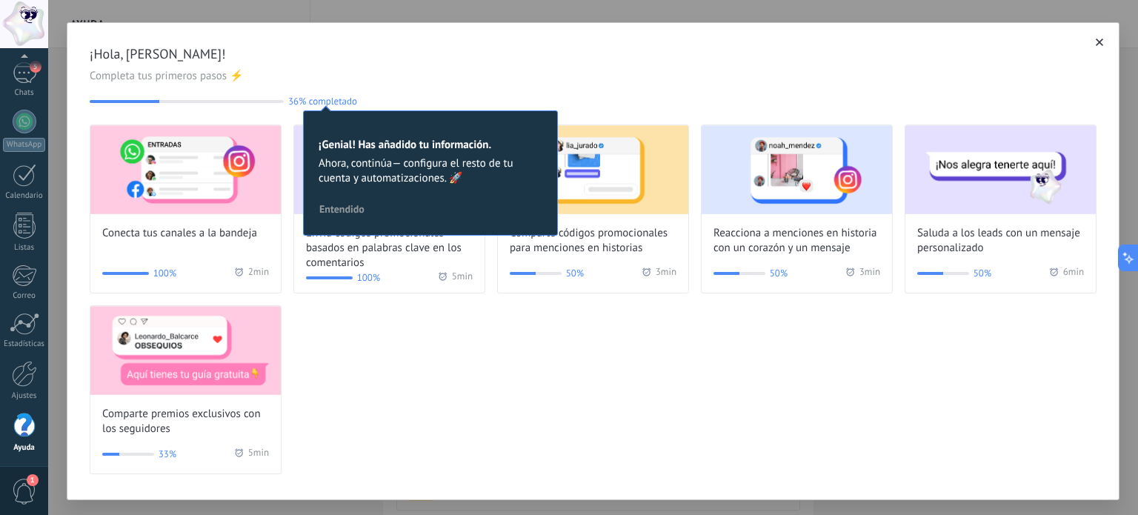
click at [643, 47] on span "¡Hola, [PERSON_NAME]!" at bounding box center [593, 54] width 1007 height 18
click at [1096, 41] on icon "button" at bounding box center [1099, 42] width 7 height 7
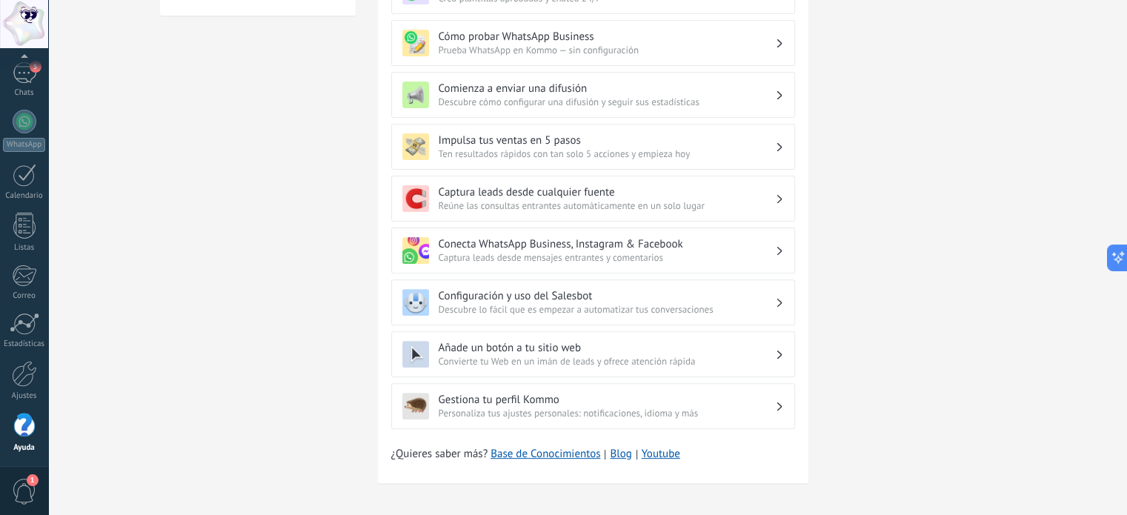
scroll to position [448, 0]
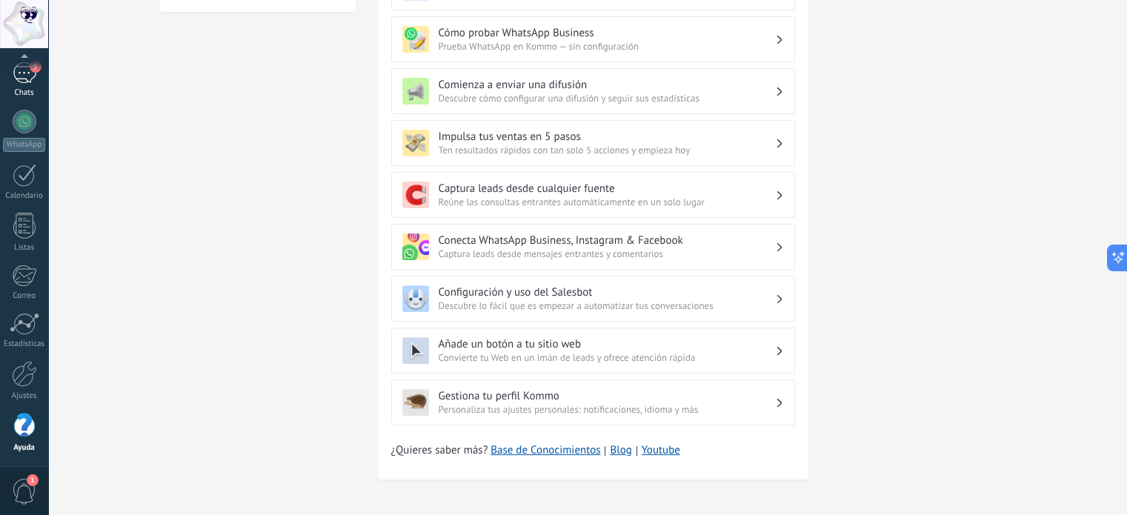
click at [33, 82] on div "5" at bounding box center [25, 72] width 24 height 21
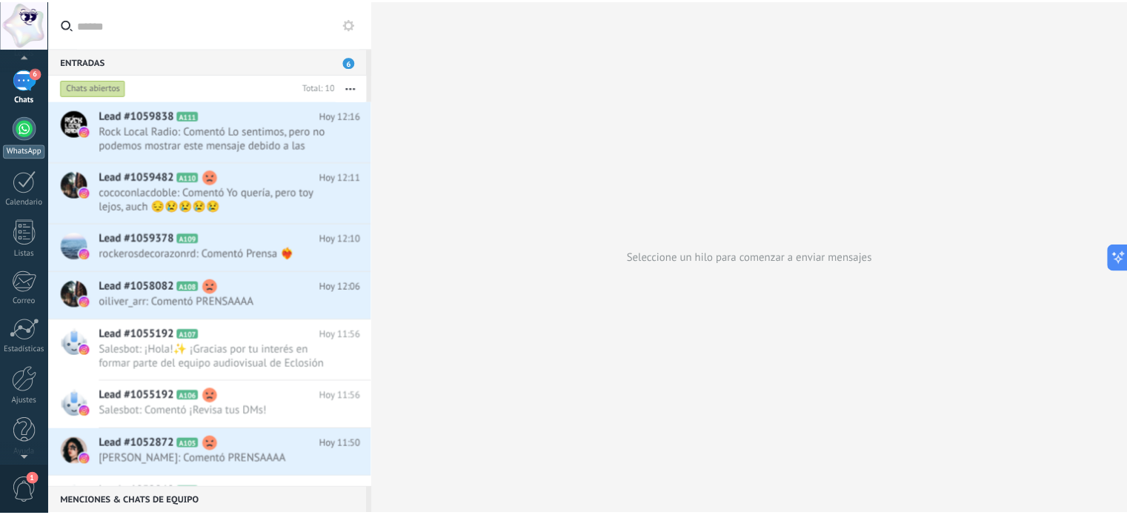
scroll to position [101, 0]
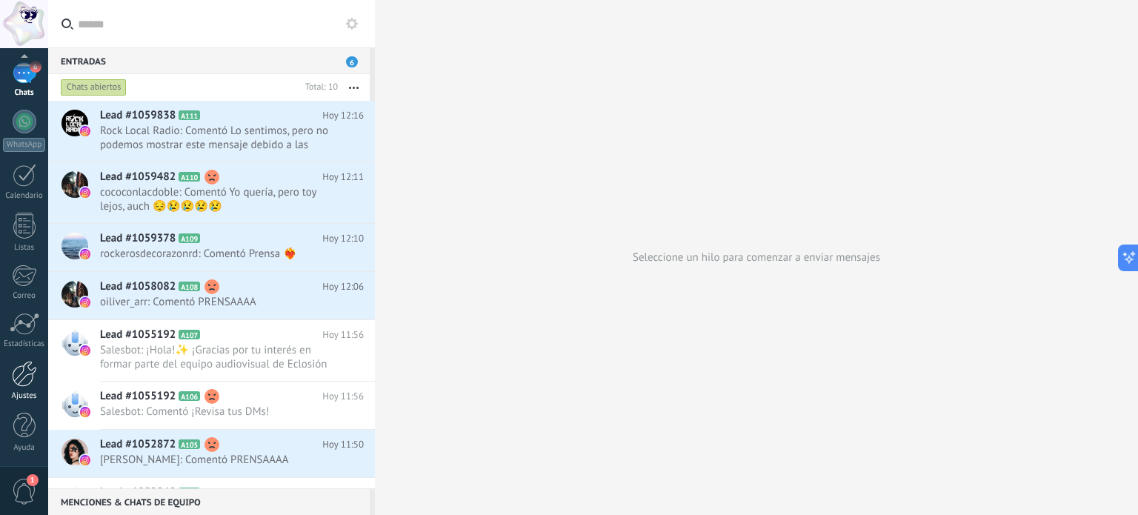
click at [30, 374] on div at bounding box center [24, 374] width 25 height 26
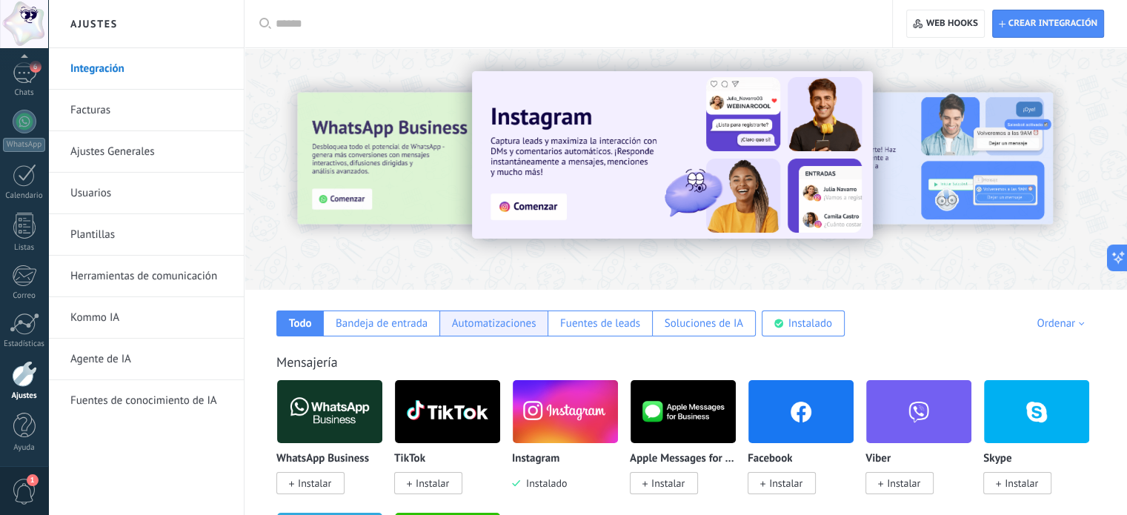
click at [476, 322] on div "Automatizaciones" at bounding box center [494, 323] width 84 height 14
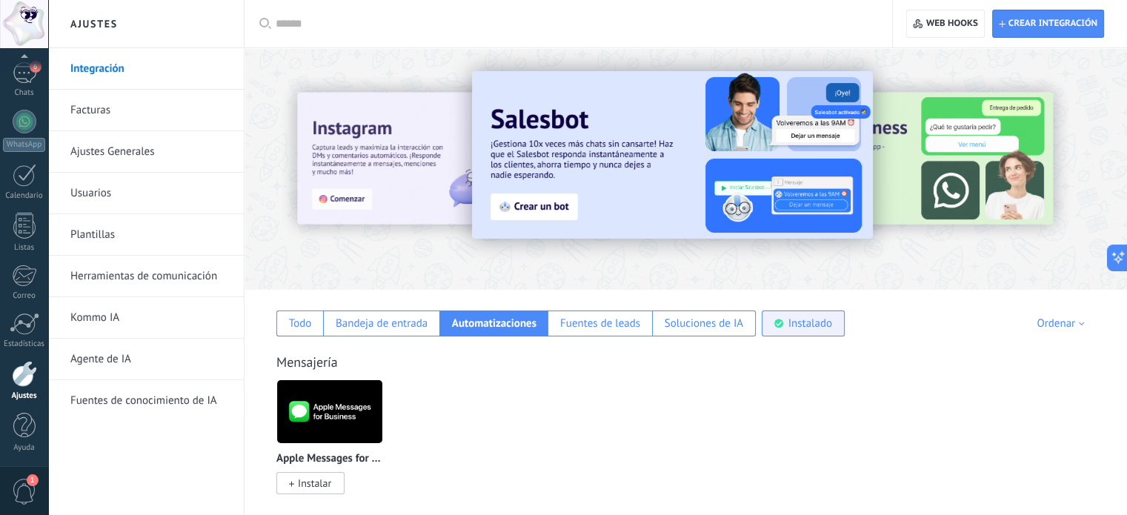
click at [806, 315] on div "Instalado" at bounding box center [803, 323] width 83 height 26
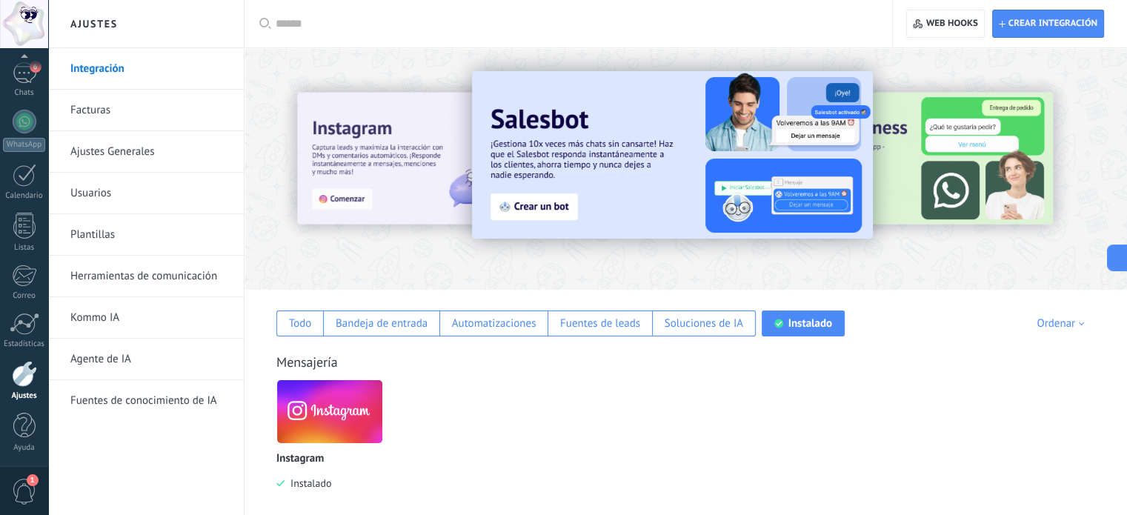
click at [350, 429] on img at bounding box center [329, 412] width 105 height 72
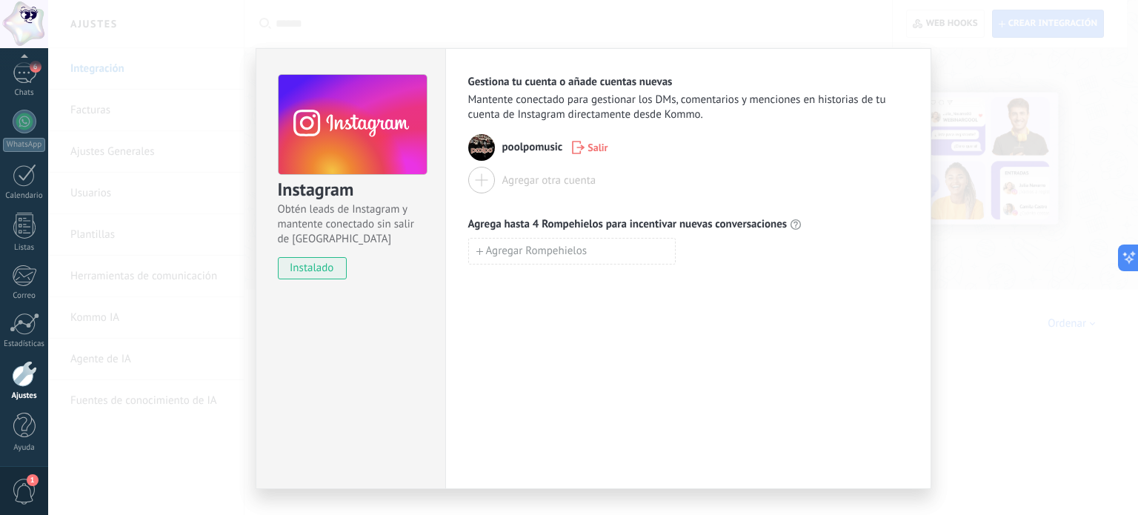
click at [1016, 56] on div "Instagram Obtén leads de Instagram y mantente conectado sin salir de Kommo inst…" at bounding box center [593, 257] width 1090 height 515
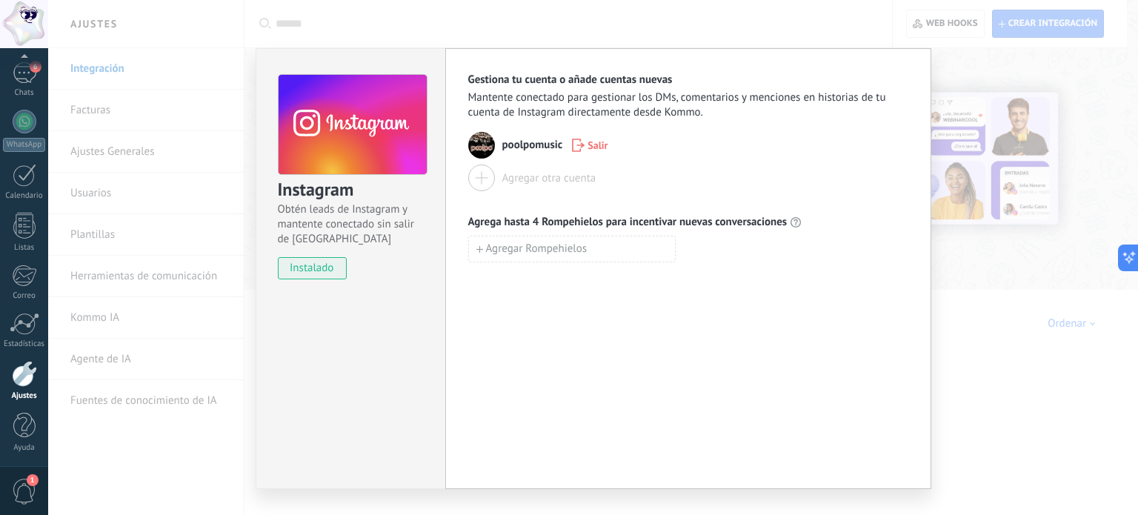
click at [190, 184] on div "Instagram Obtén leads de Instagram y mantente conectado sin salir de Kommo inst…" at bounding box center [593, 257] width 1090 height 515
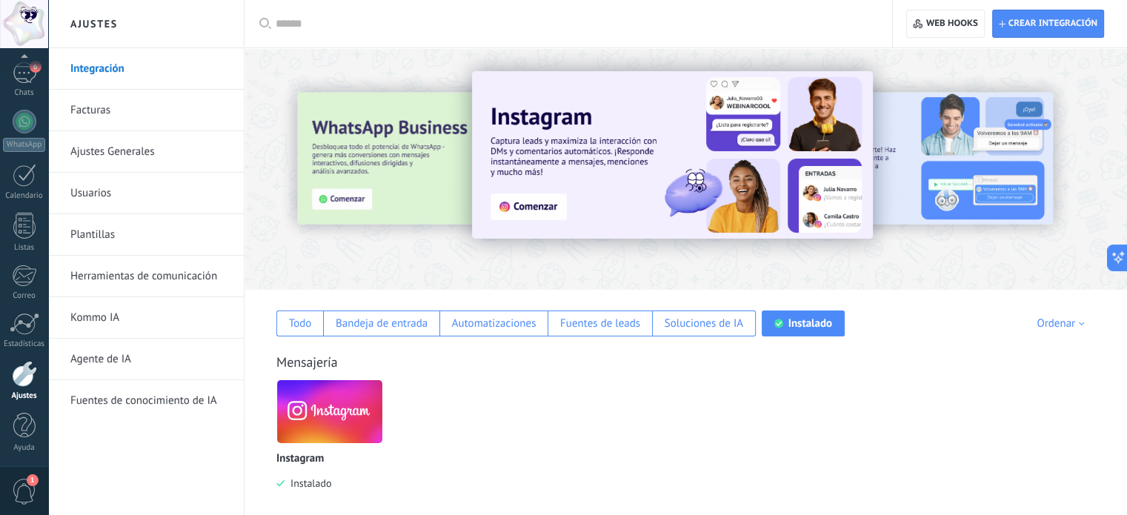
click at [103, 239] on link "Plantillas" at bounding box center [149, 234] width 159 height 41
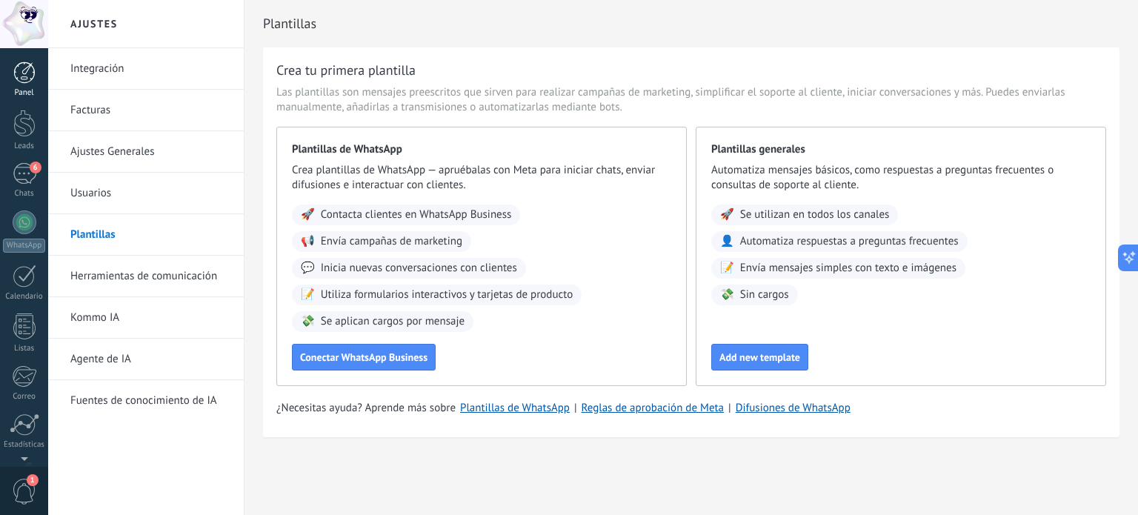
click at [27, 163] on div "6" at bounding box center [25, 173] width 24 height 21
click at [27, 79] on div "6" at bounding box center [25, 72] width 24 height 21
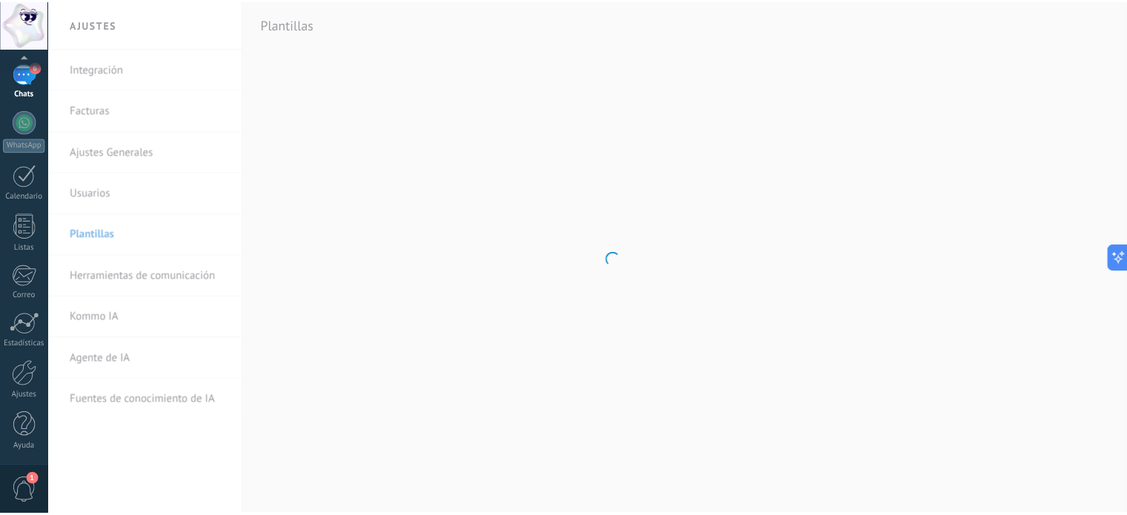
scroll to position [0, 0]
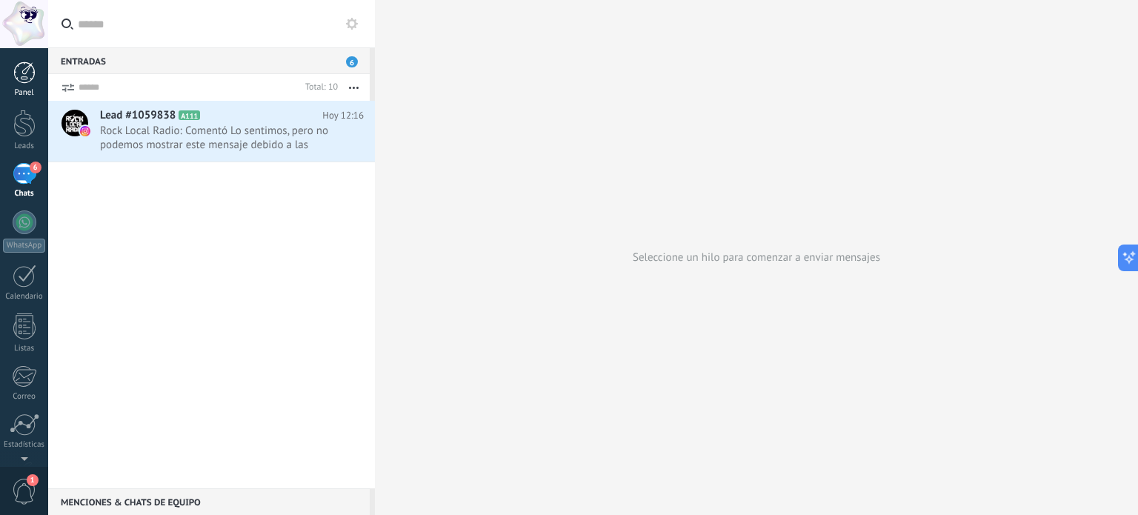
click at [27, 79] on div at bounding box center [24, 73] width 22 height 22
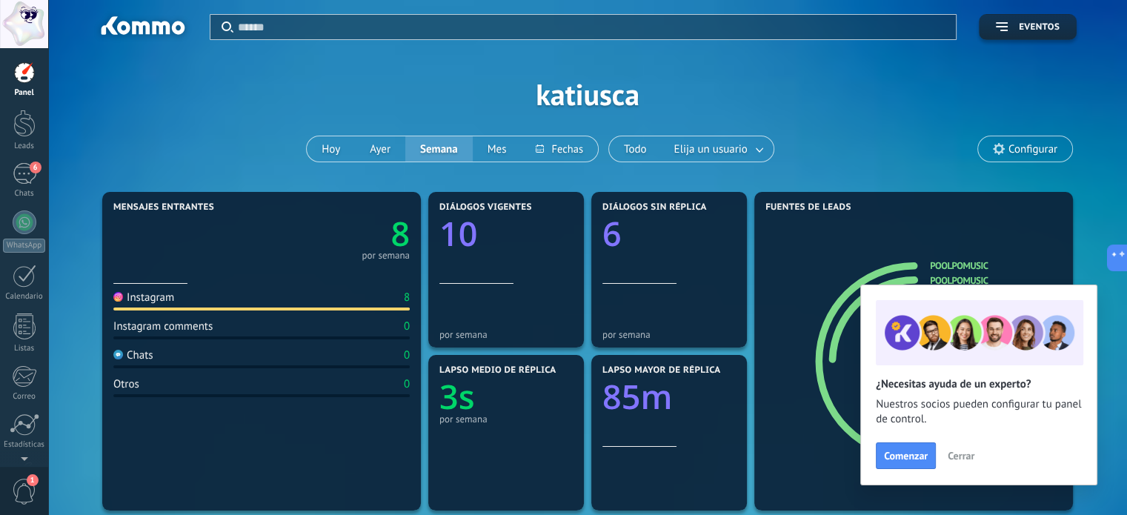
click at [1033, 147] on span "Configurar" at bounding box center [1033, 149] width 49 height 13
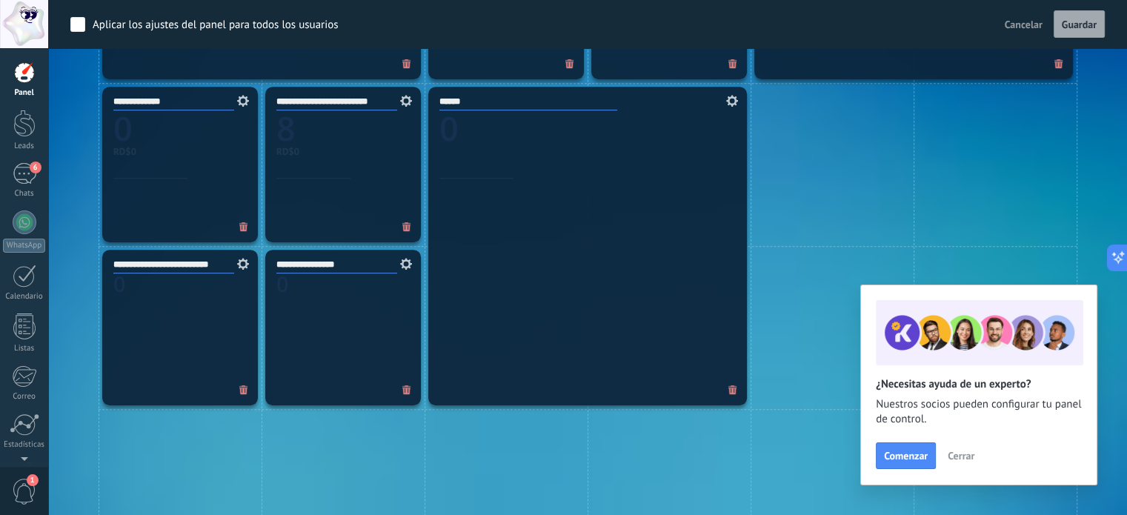
click at [27, 67] on div at bounding box center [24, 73] width 22 height 22
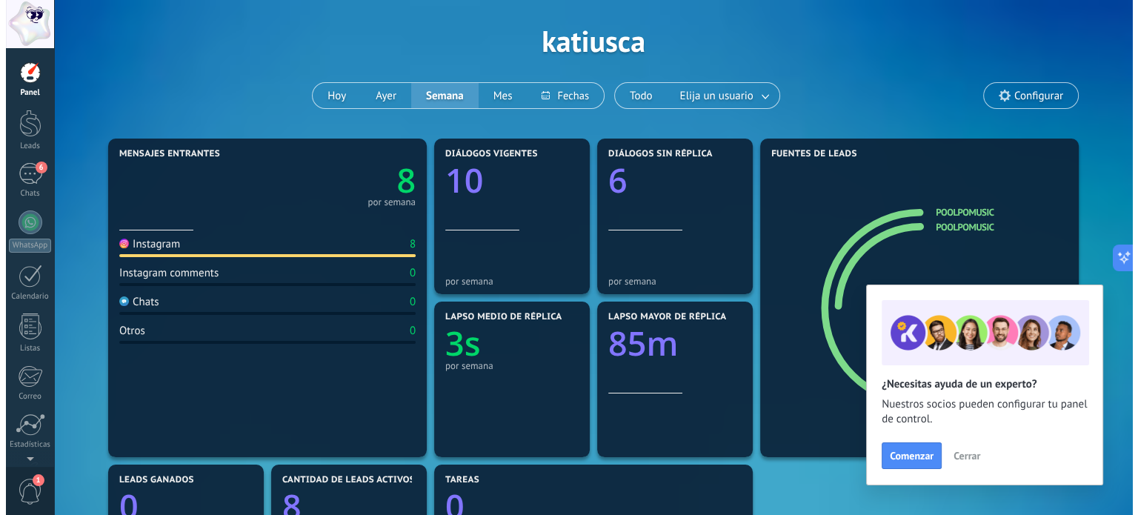
scroll to position [15, 0]
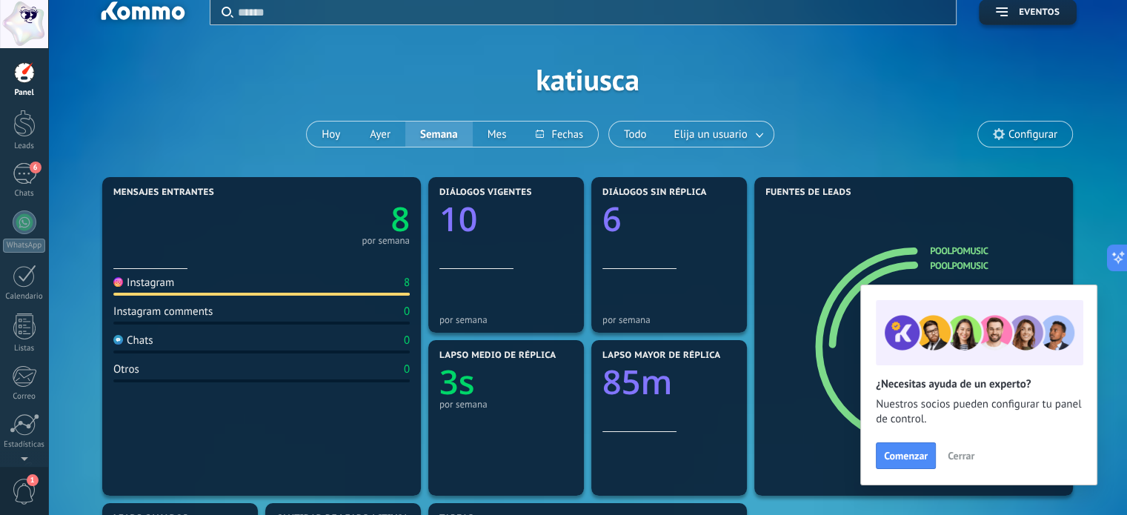
click at [27, 36] on div at bounding box center [24, 24] width 48 height 48
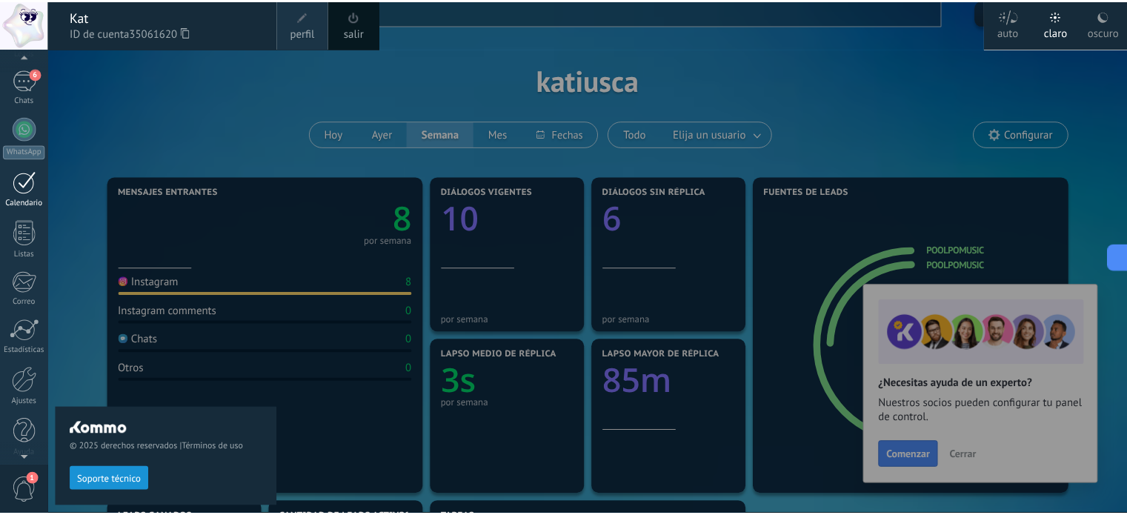
scroll to position [101, 0]
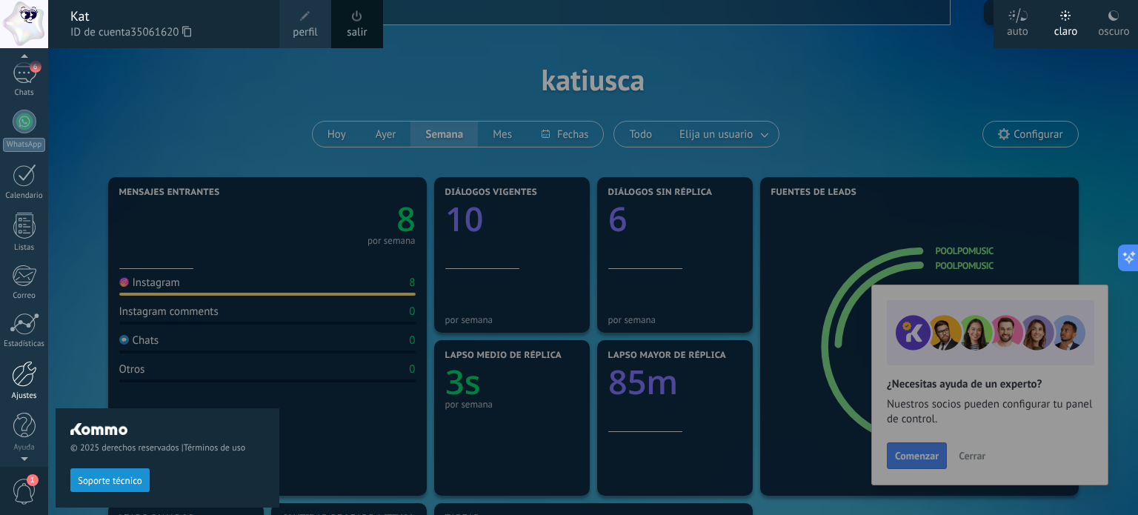
click at [30, 374] on div at bounding box center [24, 374] width 25 height 26
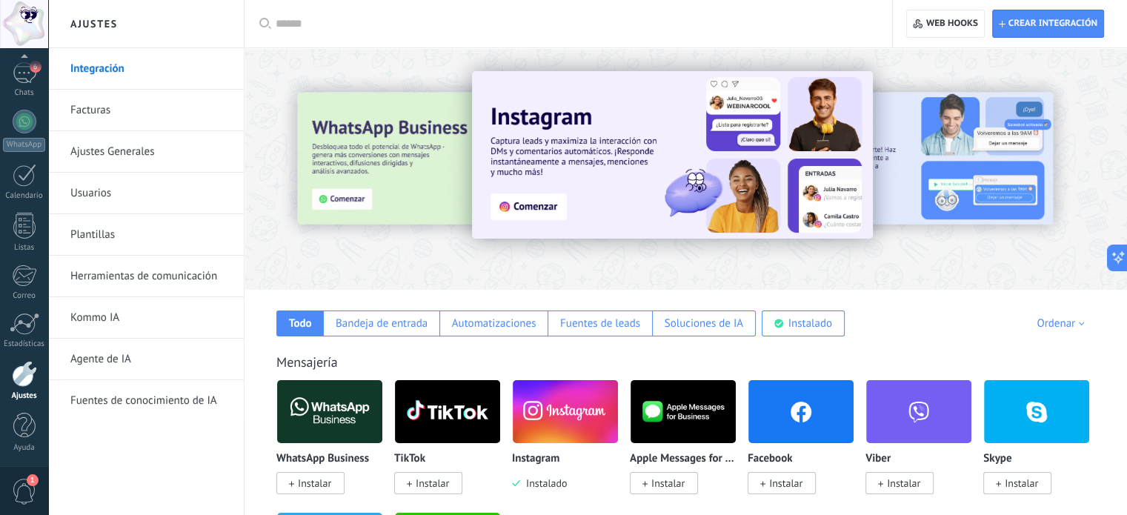
click at [151, 67] on link "Integración" at bounding box center [149, 68] width 159 height 41
click at [131, 161] on link "Ajustes Generales" at bounding box center [149, 151] width 159 height 41
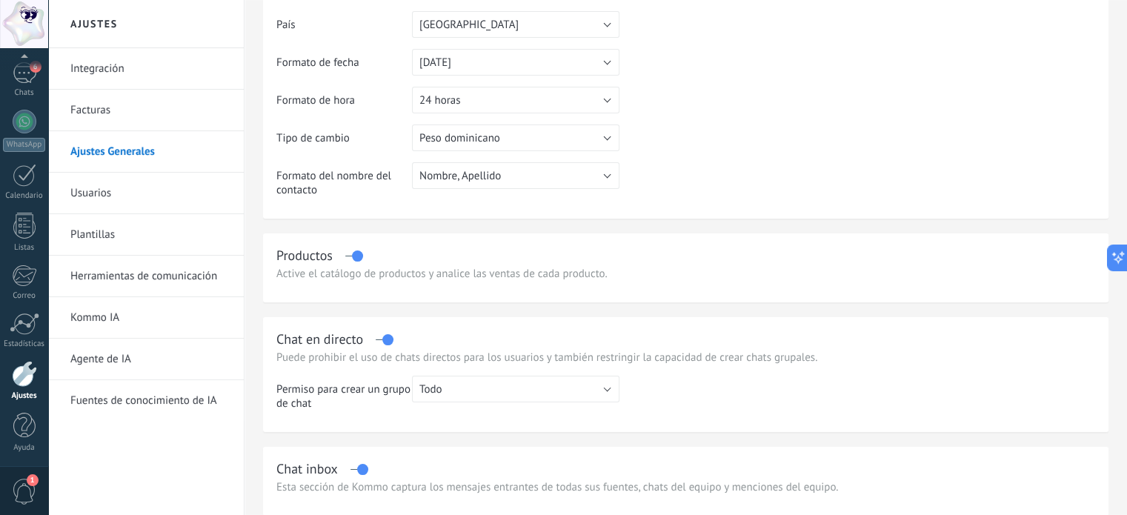
scroll to position [519, 0]
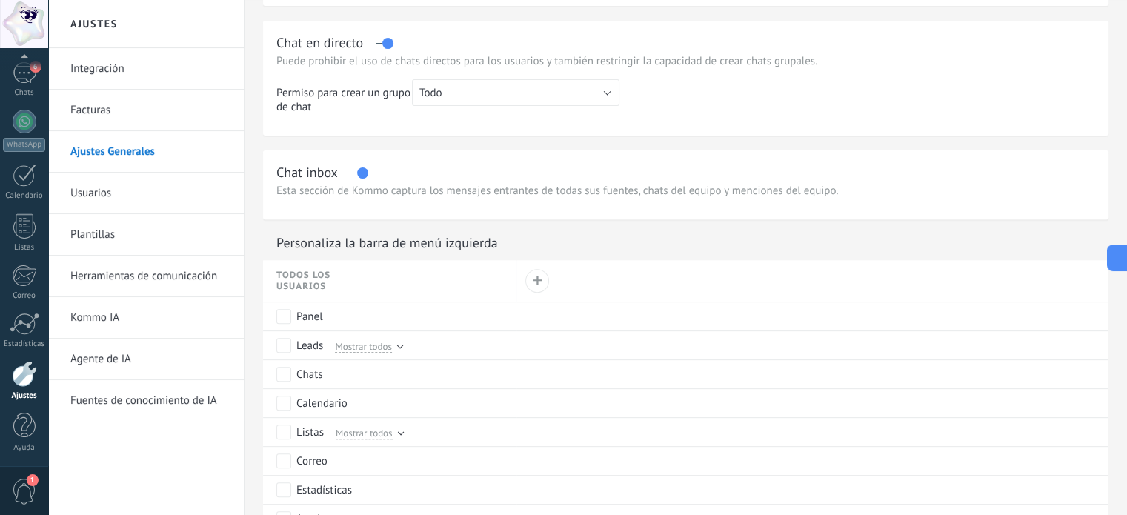
click at [116, 190] on link "Usuarios" at bounding box center [149, 193] width 159 height 41
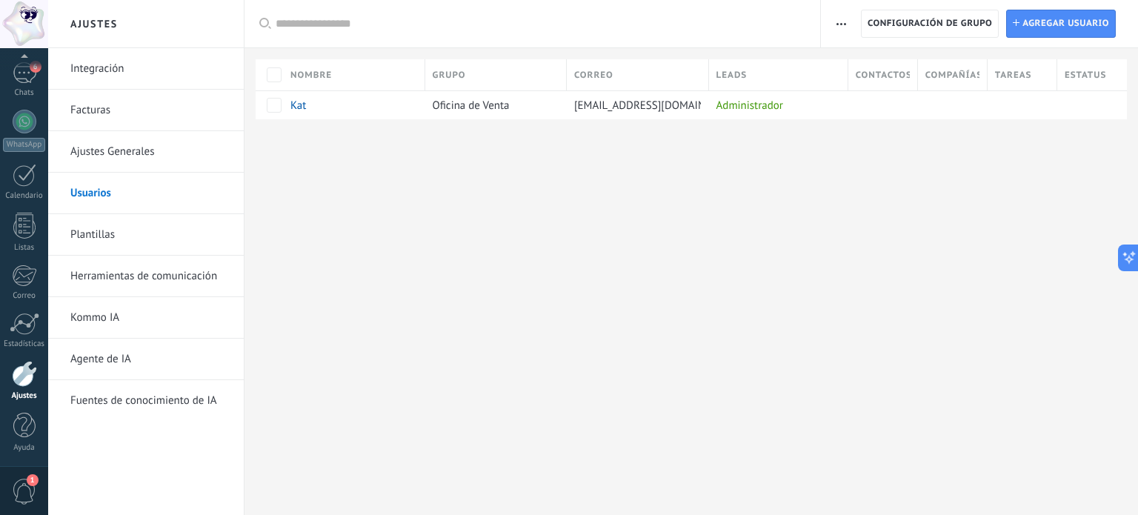
click at [116, 242] on link "Plantillas" at bounding box center [149, 234] width 159 height 41
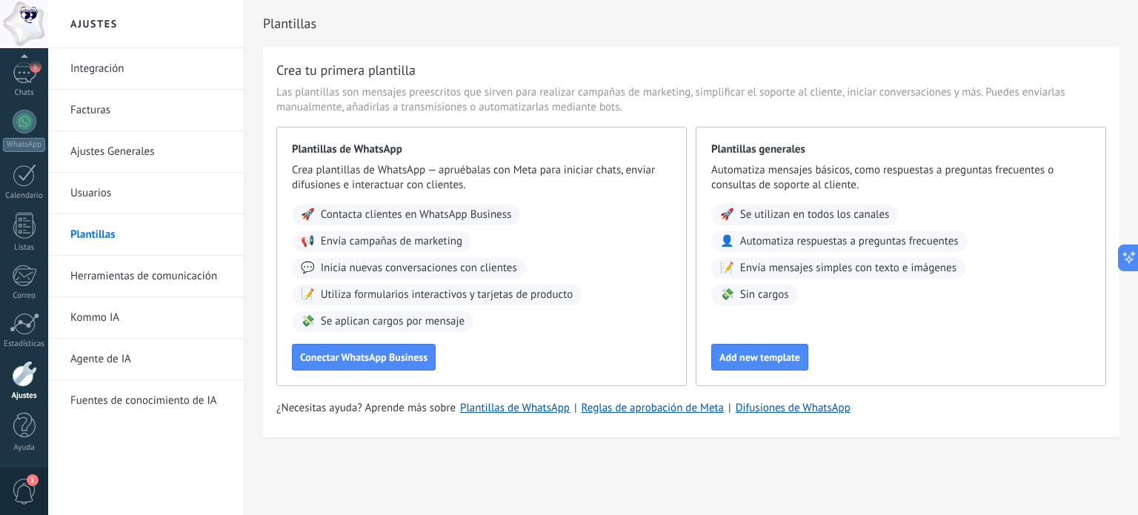
click at [156, 268] on link "Herramientas de comunicación" at bounding box center [149, 276] width 159 height 41
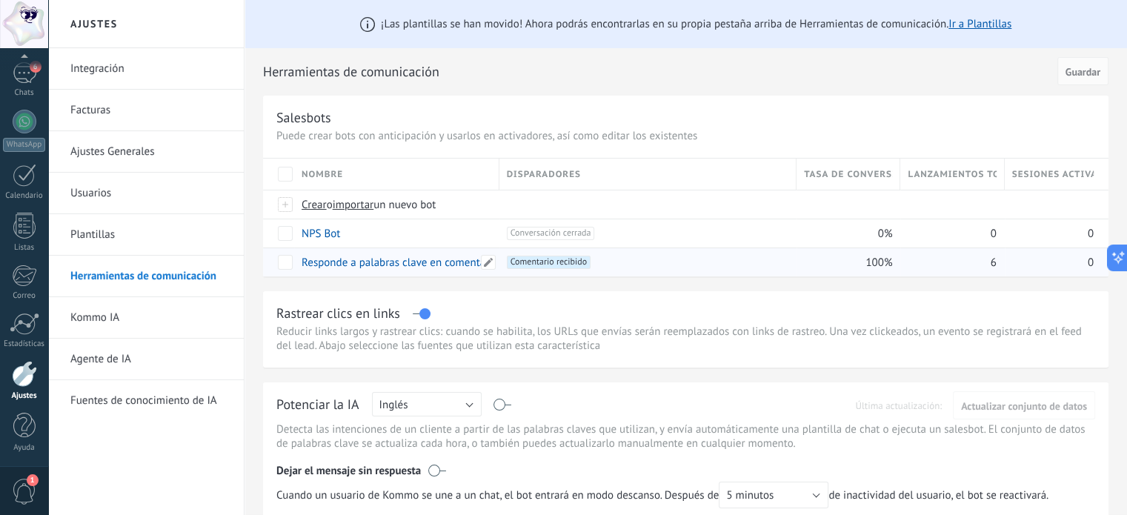
click at [350, 259] on link "Responde a palabras clave en comentarios" at bounding box center [403, 263] width 202 height 14
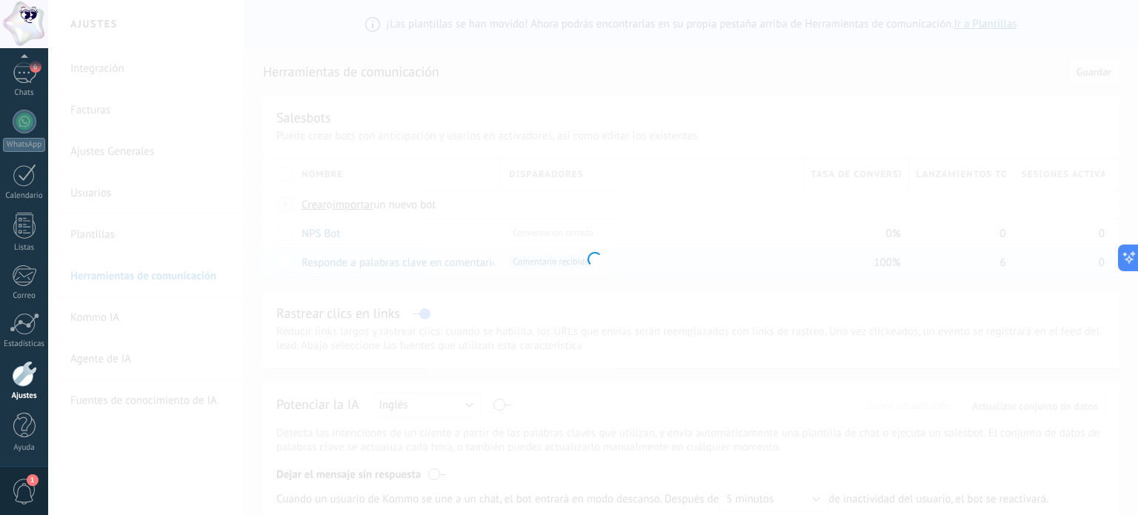
type input "**********"
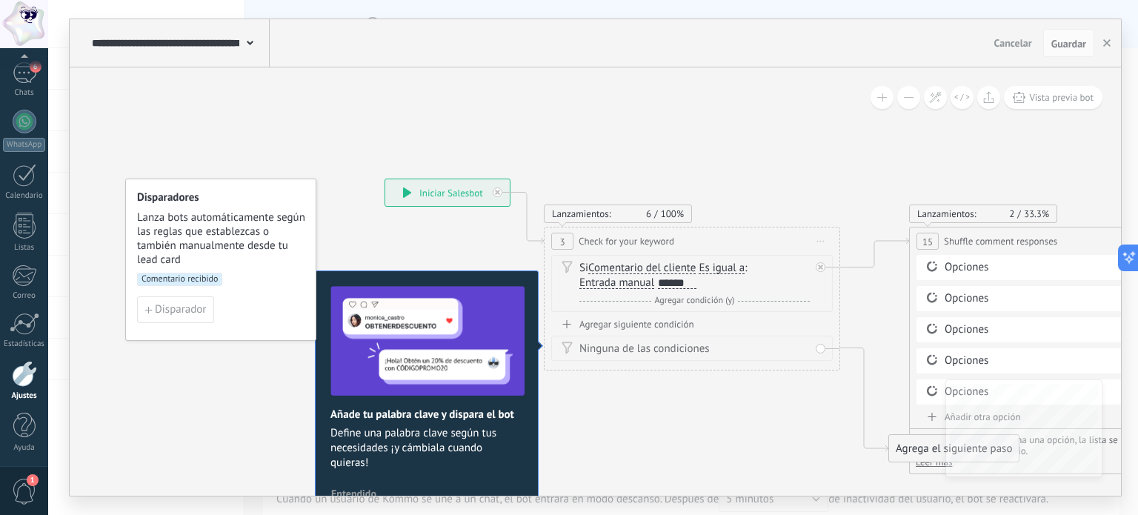
click at [667, 322] on div "Agregar siguiente condición" at bounding box center [692, 324] width 282 height 13
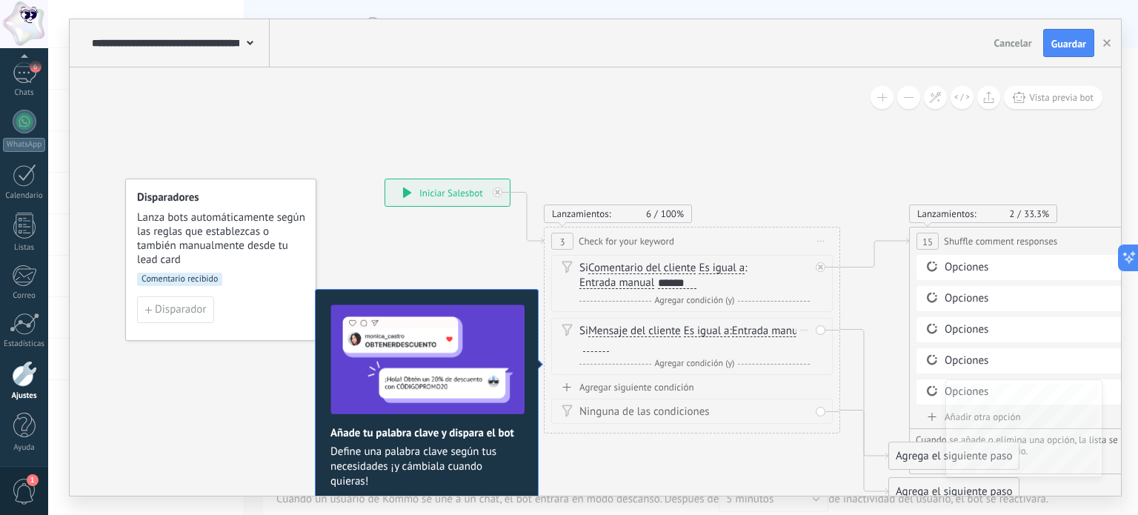
click at [609, 348] on div at bounding box center [596, 346] width 26 height 12
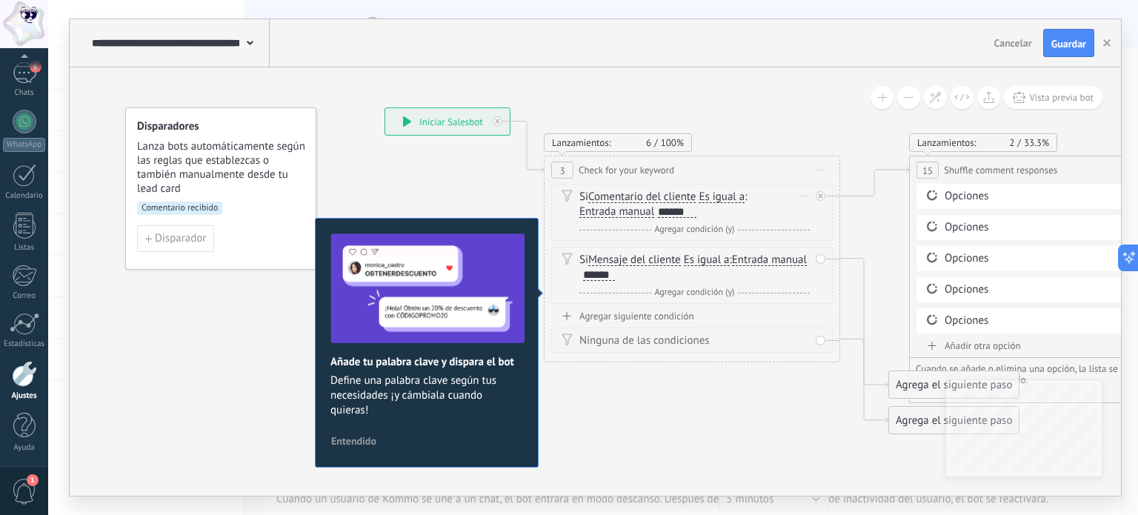
click at [687, 209] on div "******" at bounding box center [677, 212] width 39 height 12
click at [694, 210] on div "******" at bounding box center [677, 212] width 39 height 12
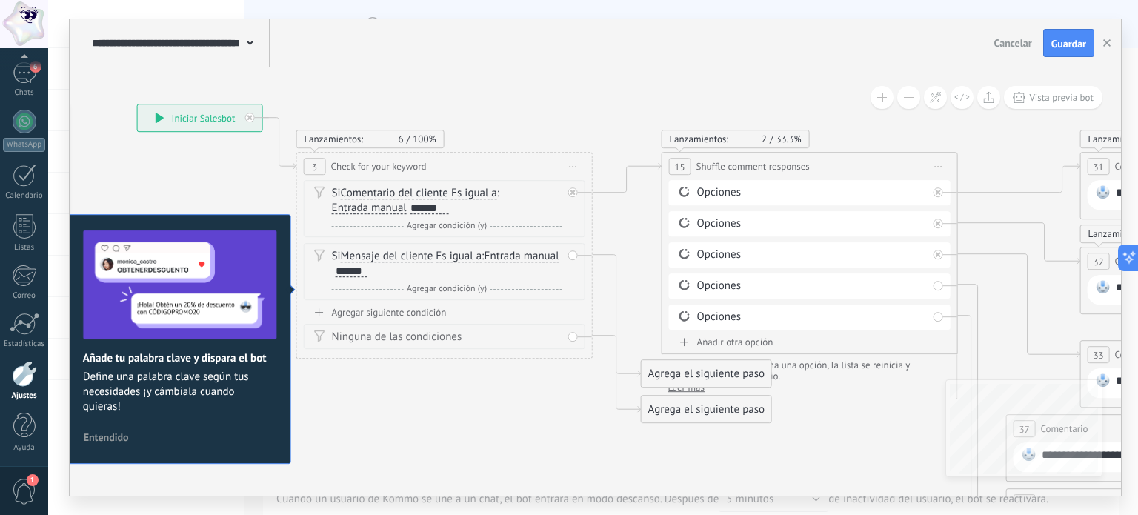
drag, startPoint x: 758, startPoint y: 419, endPoint x: 525, endPoint y: 416, distance: 233.4
click at [559, 253] on div "Borrar" at bounding box center [557, 255] width 16 height 21
click at [565, 277] on icon at bounding box center [562, 275] width 7 height 9
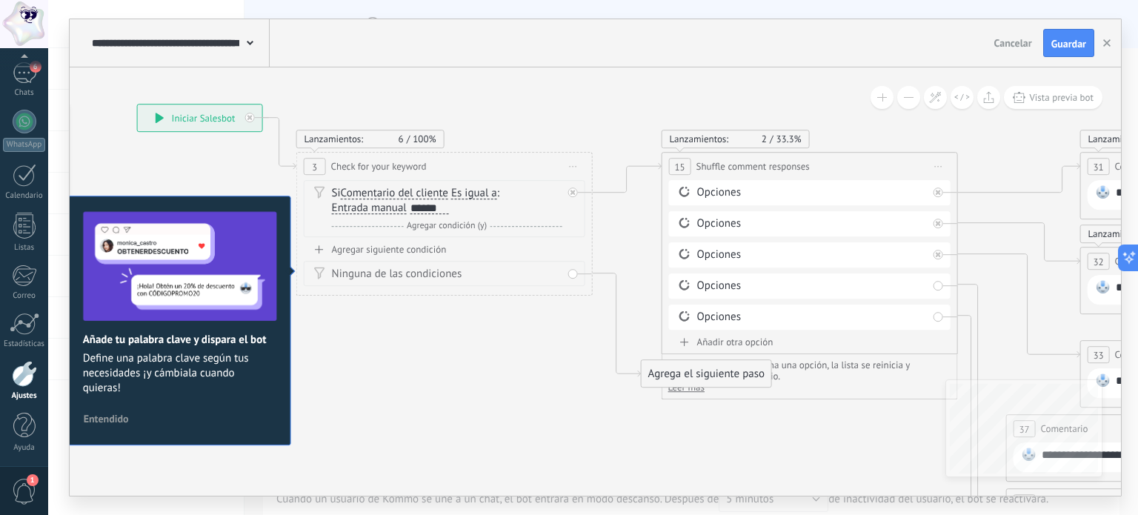
click at [542, 267] on div "Ninguna de las condiciones" at bounding box center [447, 274] width 230 height 15
click at [582, 162] on span "Iniciar vista previa aquí Cambiar nombre Duplicar Borrar" at bounding box center [574, 166] width 24 height 21
click at [459, 210] on div "Si Comentario del cliente Mensaje del cliente Emoción de la conversación Coment…" at bounding box center [447, 201] width 230 height 30
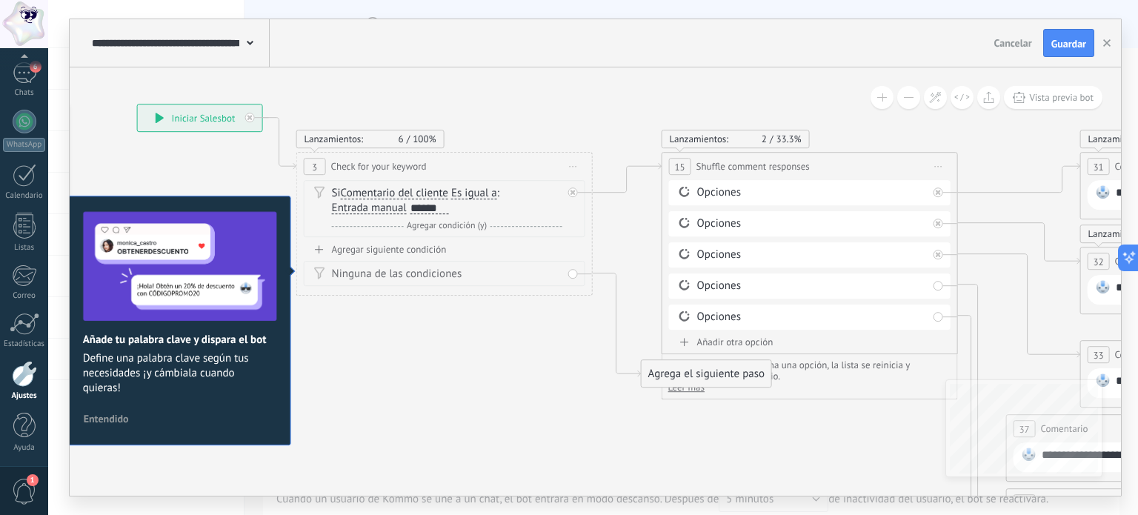
click at [445, 224] on span "Agregar condición (y)" at bounding box center [446, 225] width 87 height 11
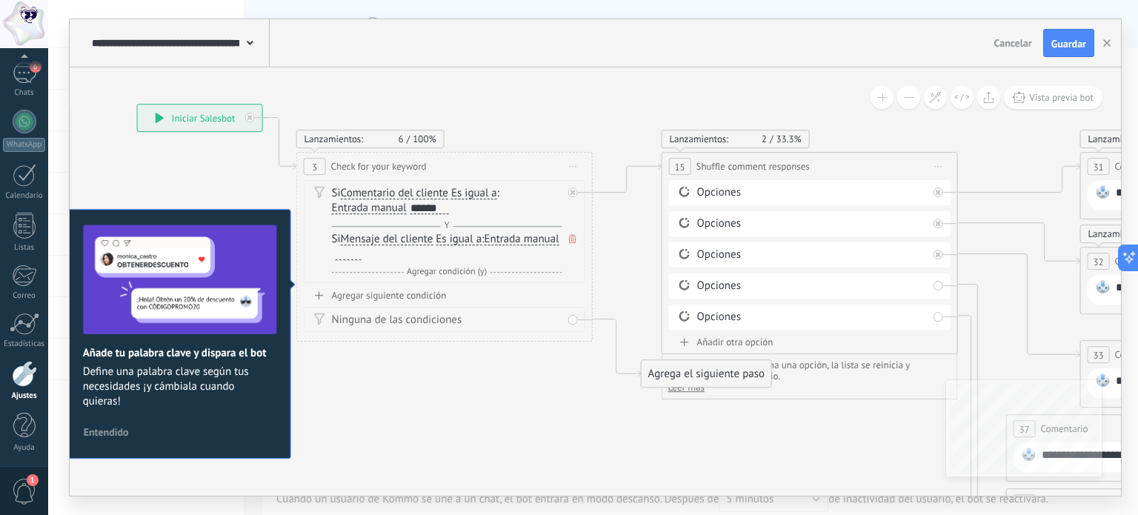
click at [362, 252] on div at bounding box center [349, 254] width 26 height 12
drag, startPoint x: 670, startPoint y: 372, endPoint x: 715, endPoint y: 161, distance: 216.0
click at [1071, 39] on span "Guardar" at bounding box center [1069, 44] width 35 height 10
